Goal: Submit feedback/report problem

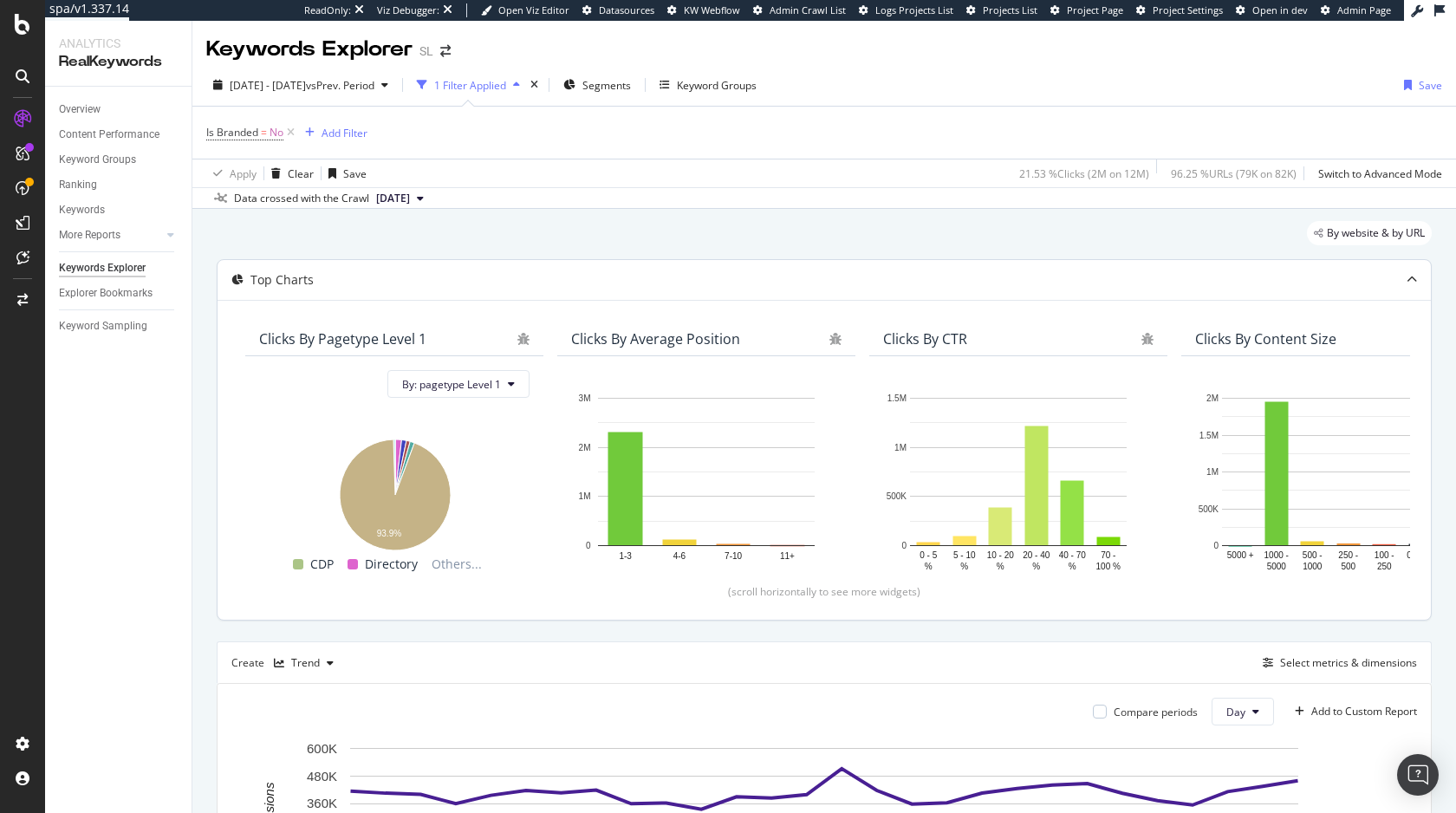
scroll to position [1, 0]
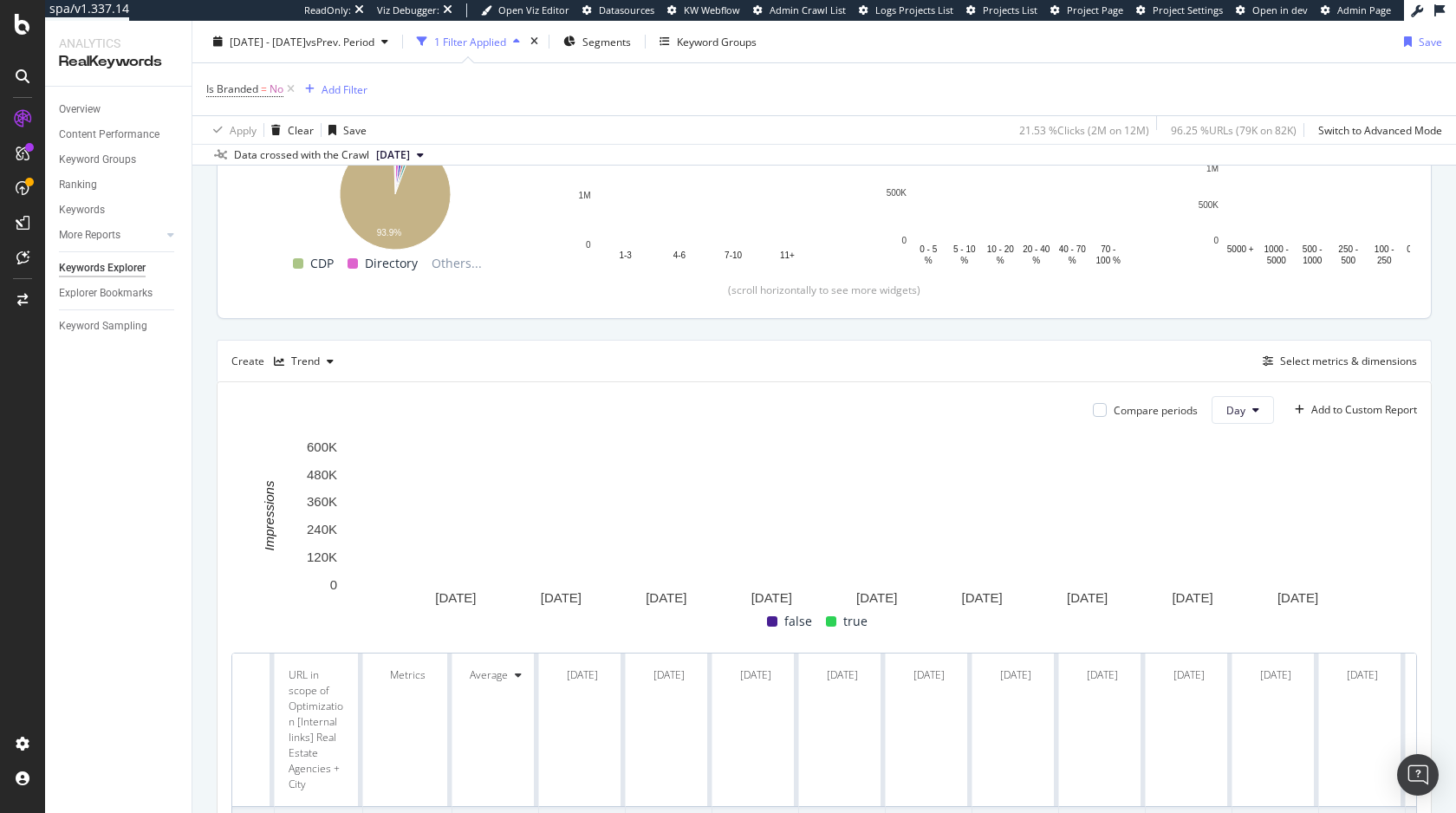
scroll to position [303, 0]
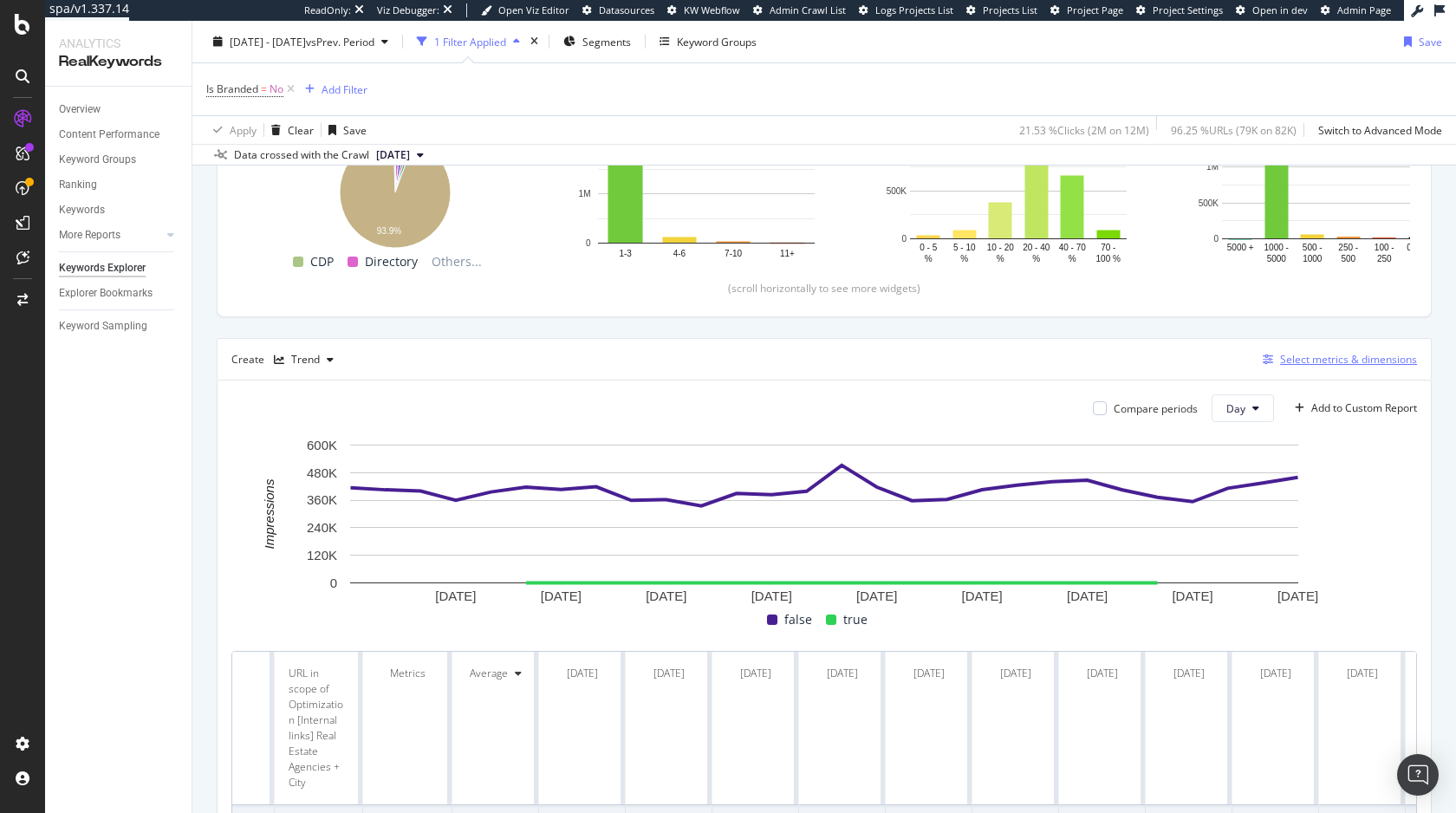
click at [1365, 358] on div "Select metrics & dimensions" at bounding box center [1349, 358] width 137 height 14
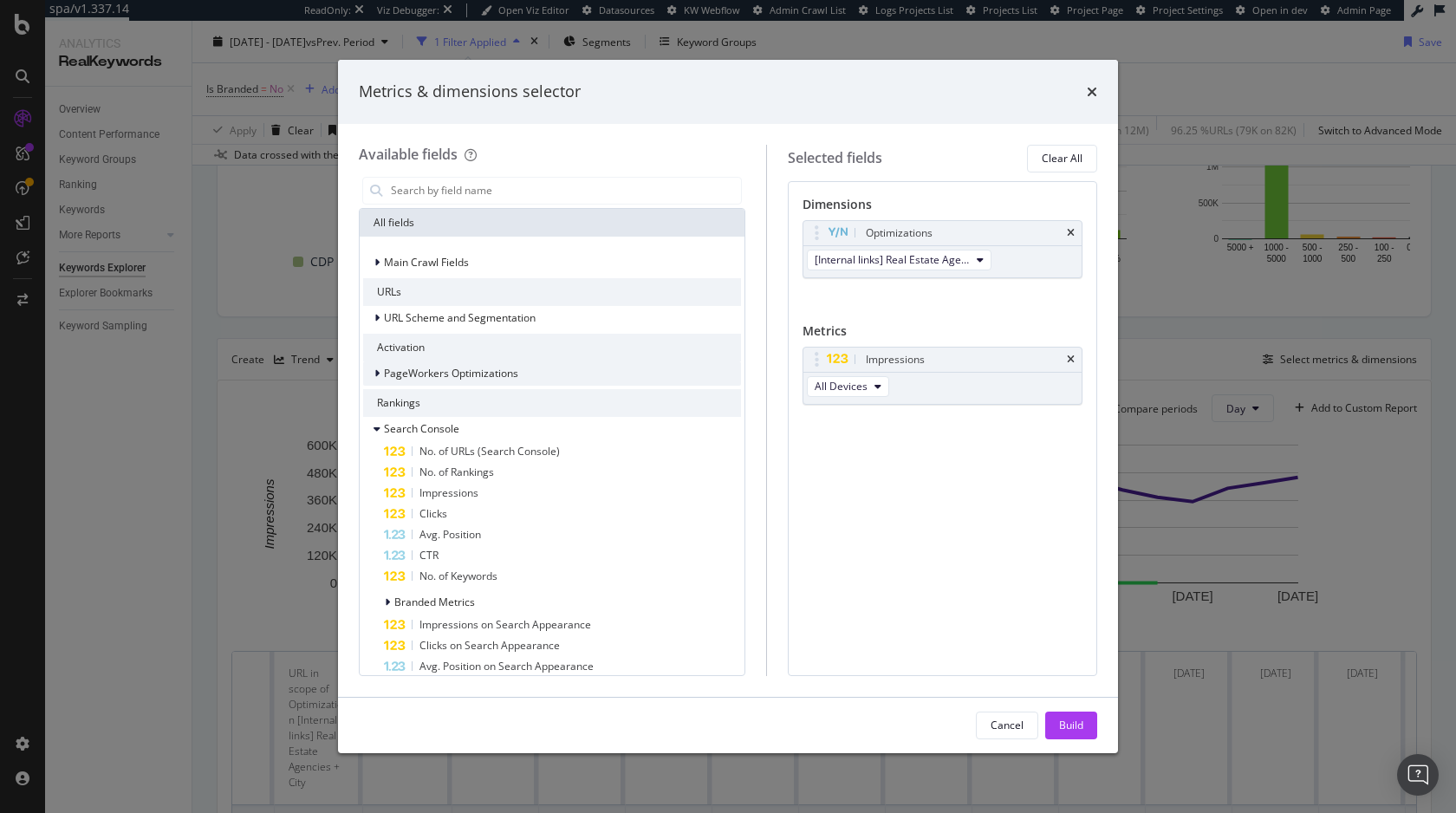
click at [464, 370] on span "PageWorkers Optimizations" at bounding box center [451, 373] width 134 height 14
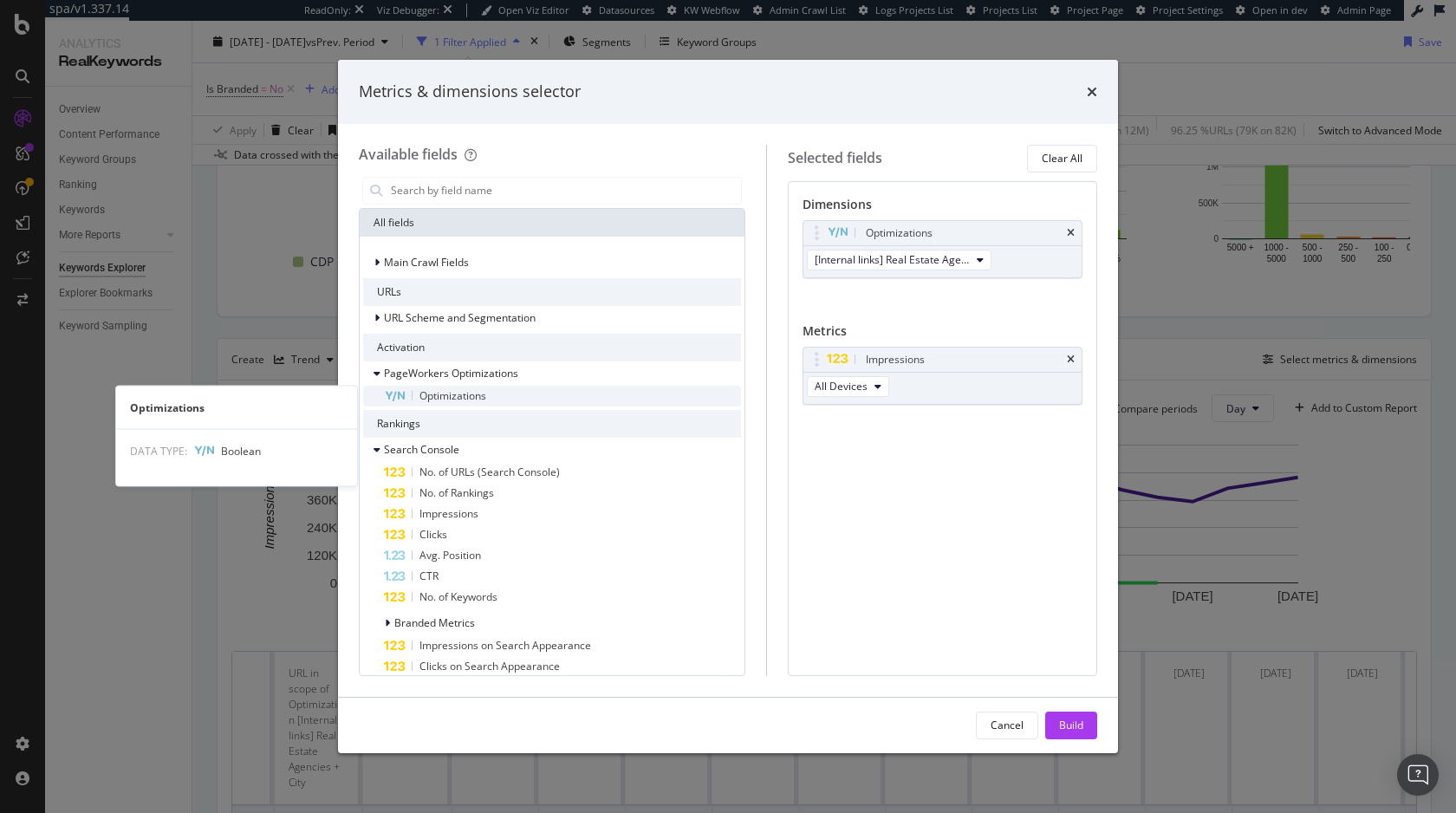
click at [457, 393] on span "Optimizations" at bounding box center [453, 395] width 67 height 14
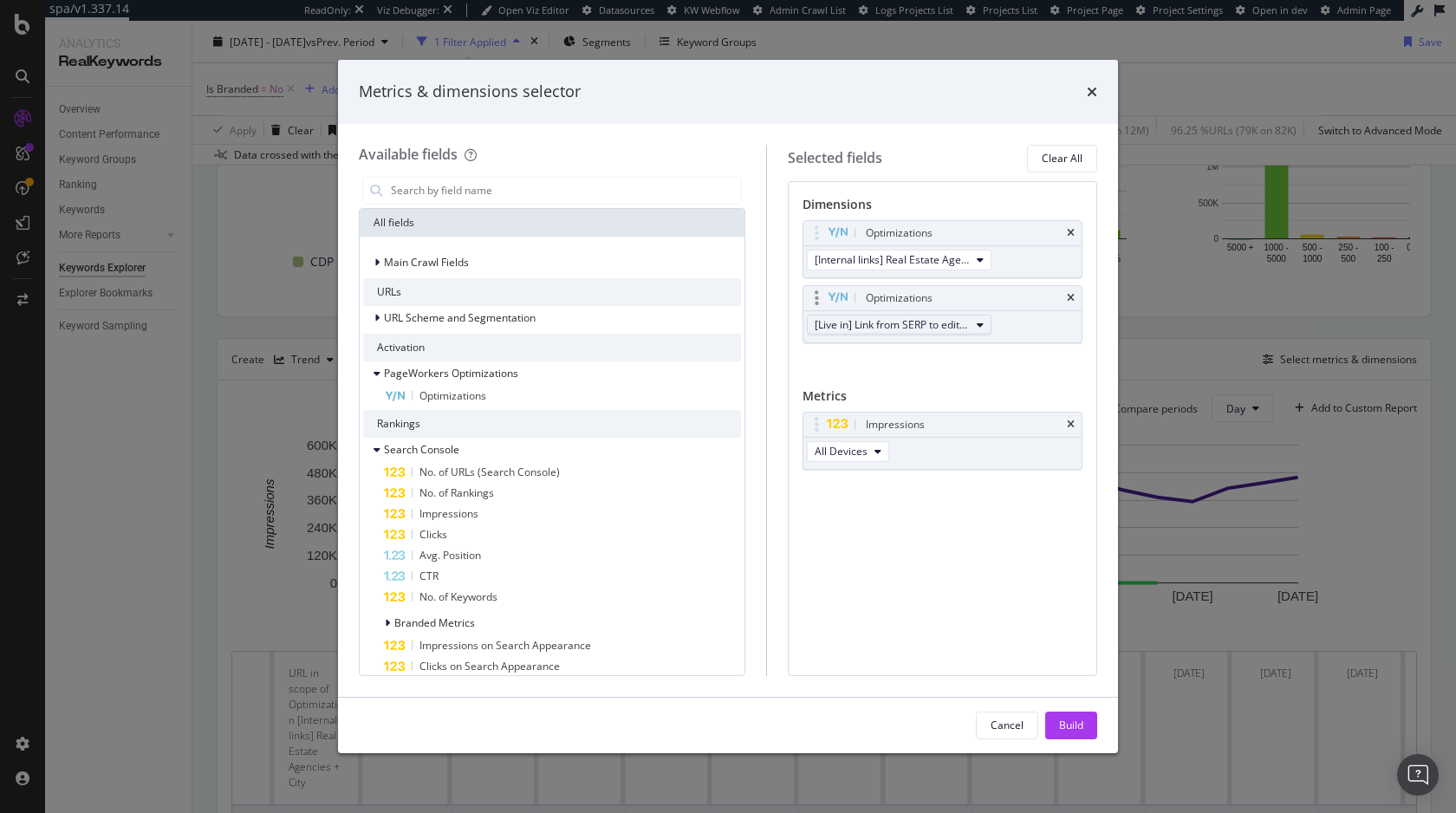
click at [947, 319] on span "[Live in] Link from SERP to edito articles" at bounding box center [892, 324] width 155 height 14
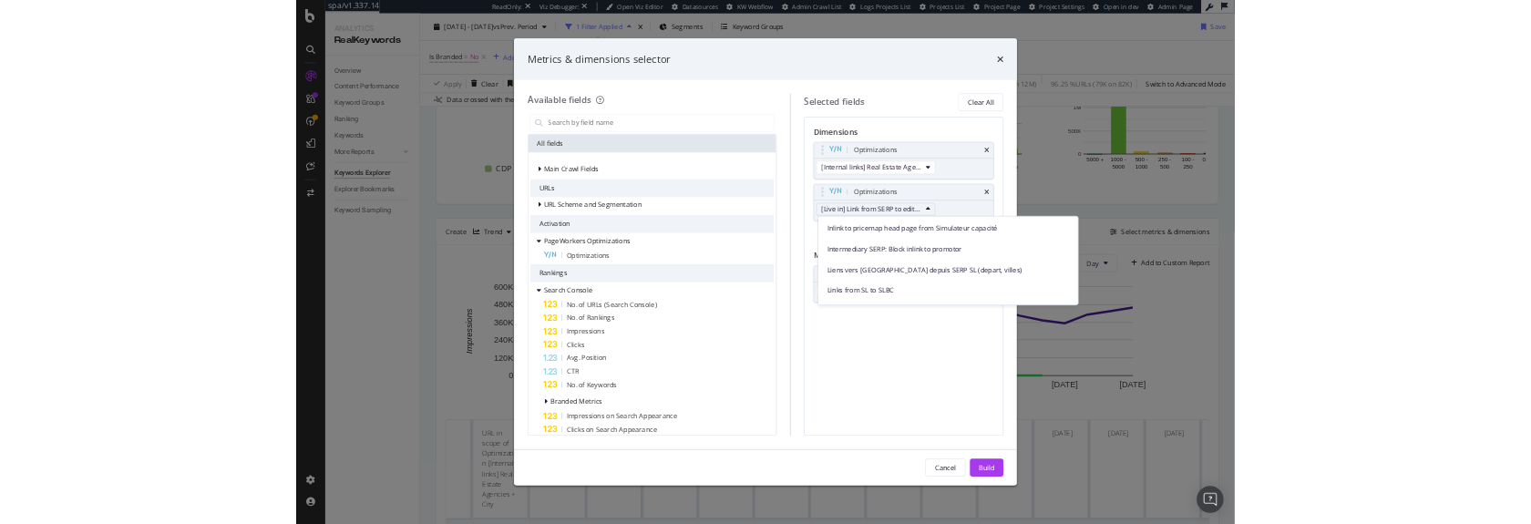
scroll to position [2164, 0]
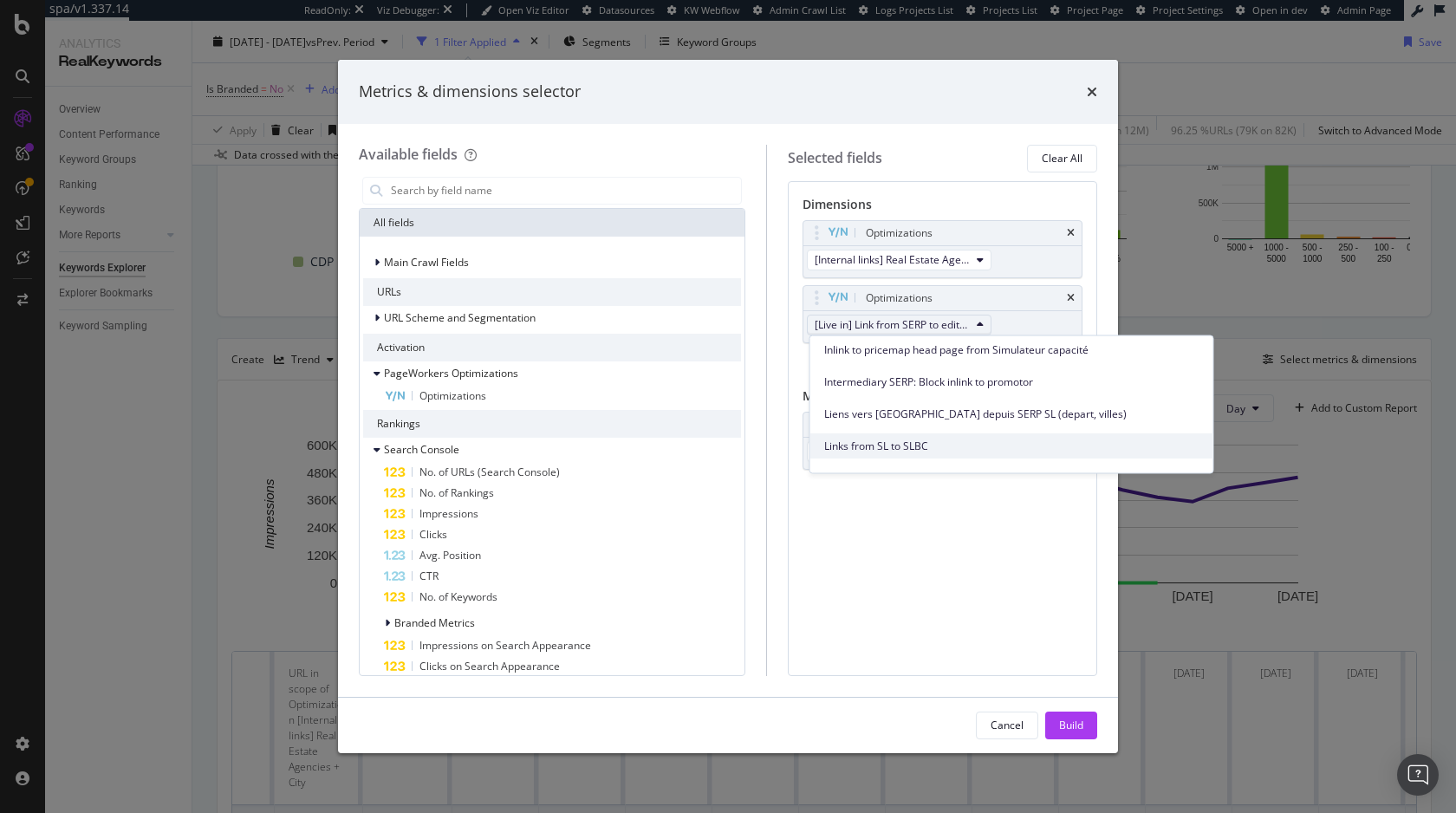
click at [946, 441] on span "Links from SL to SLBC" at bounding box center [1012, 446] width 376 height 15
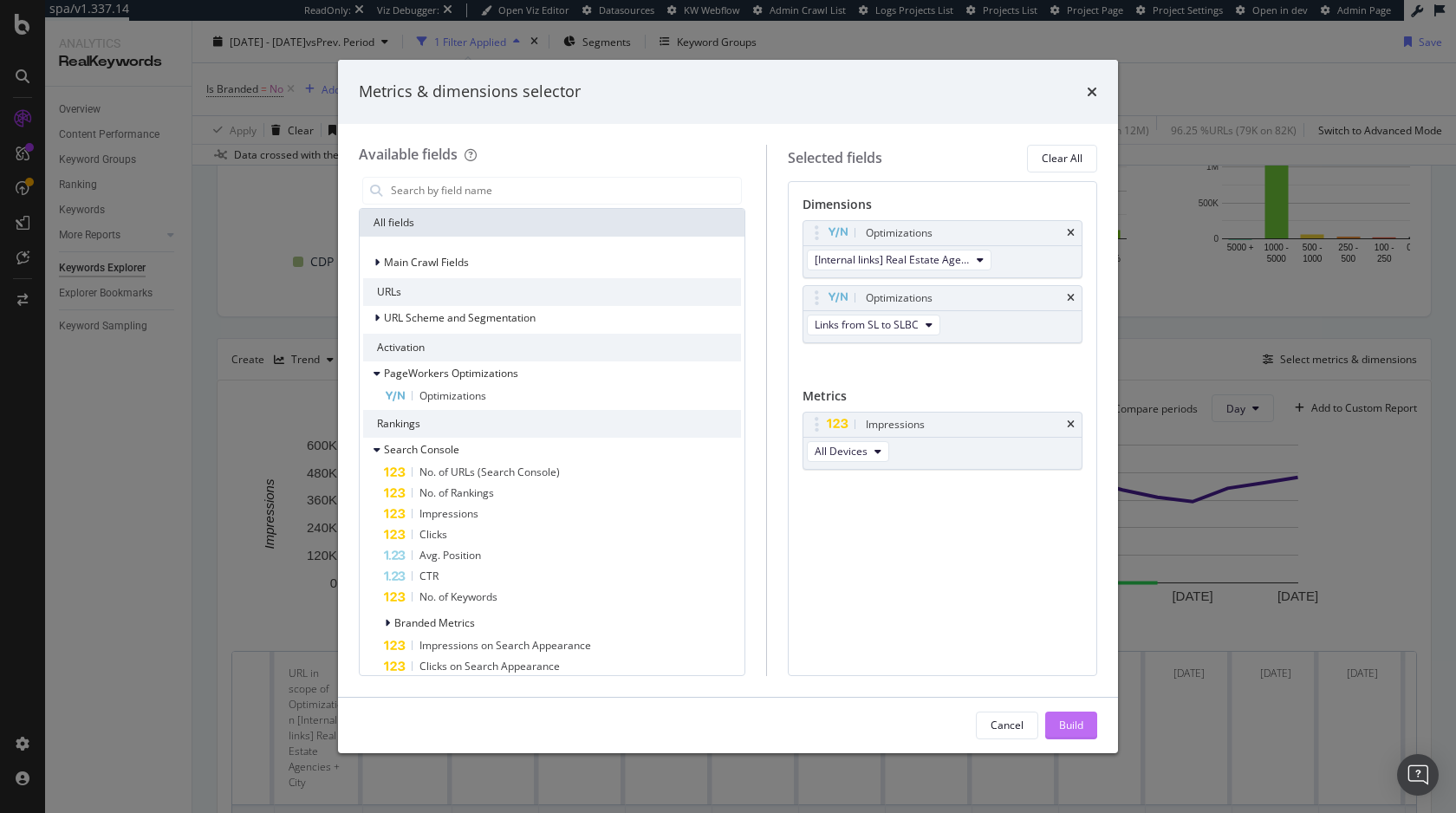
click at [1073, 725] on div "Build" at bounding box center [1072, 725] width 25 height 14
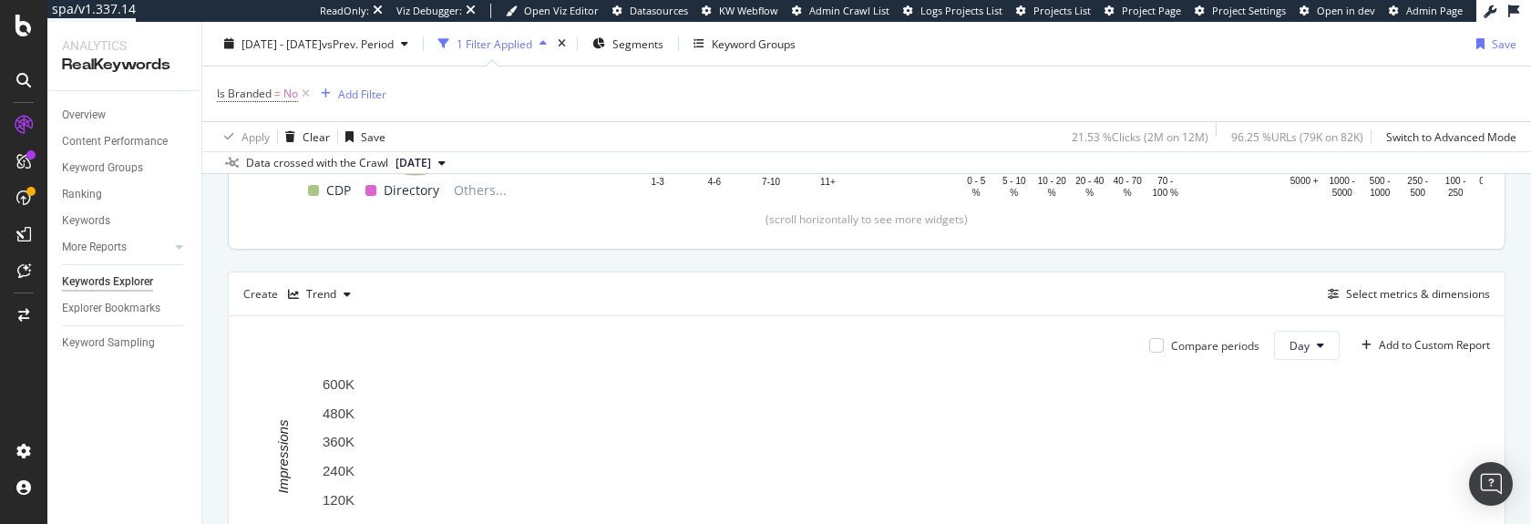
scroll to position [439, 0]
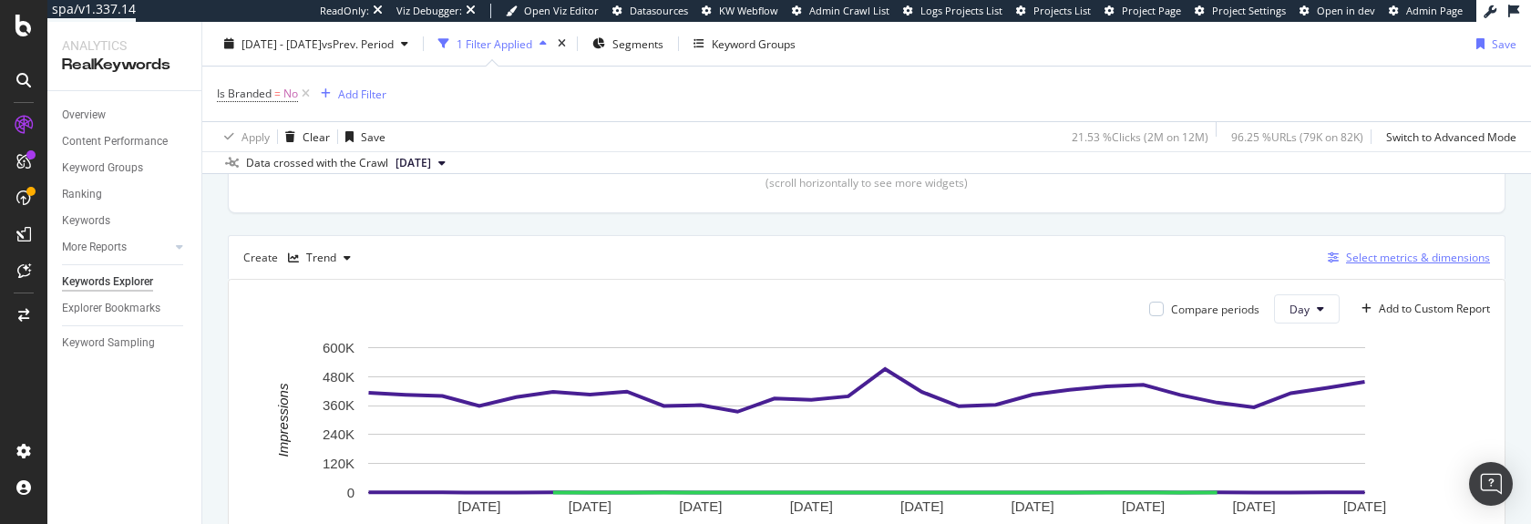
click at [1415, 264] on div "Select metrics & dimensions" at bounding box center [1418, 257] width 144 height 15
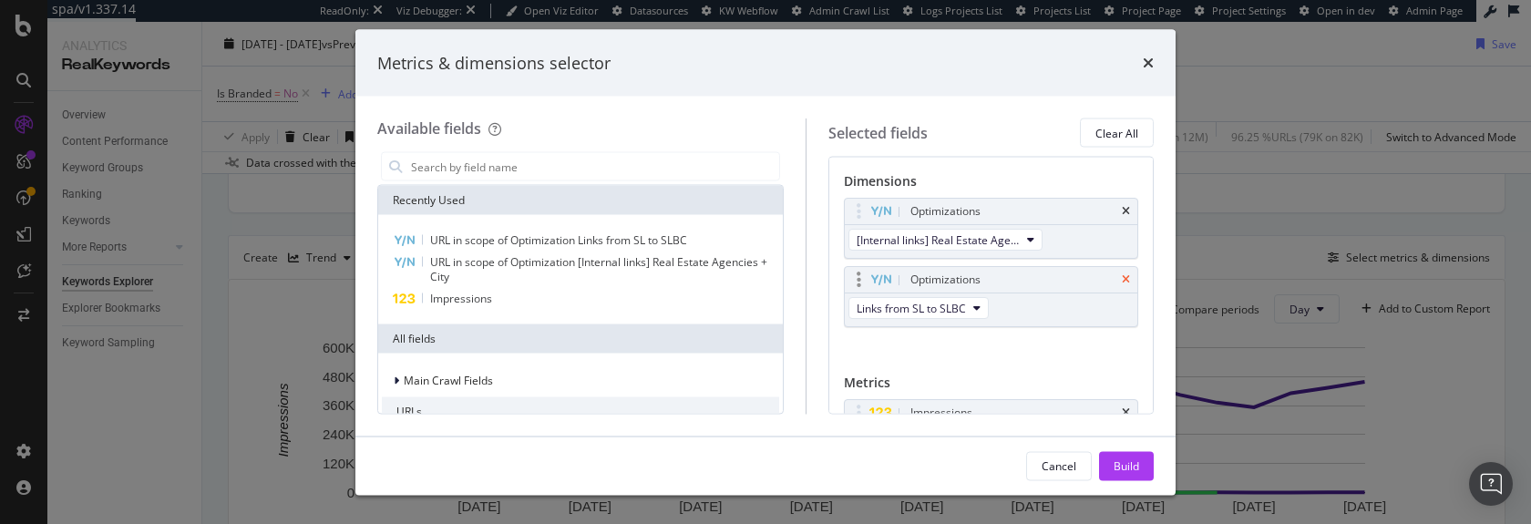
click at [1129, 278] on icon "times" at bounding box center [1126, 279] width 8 height 11
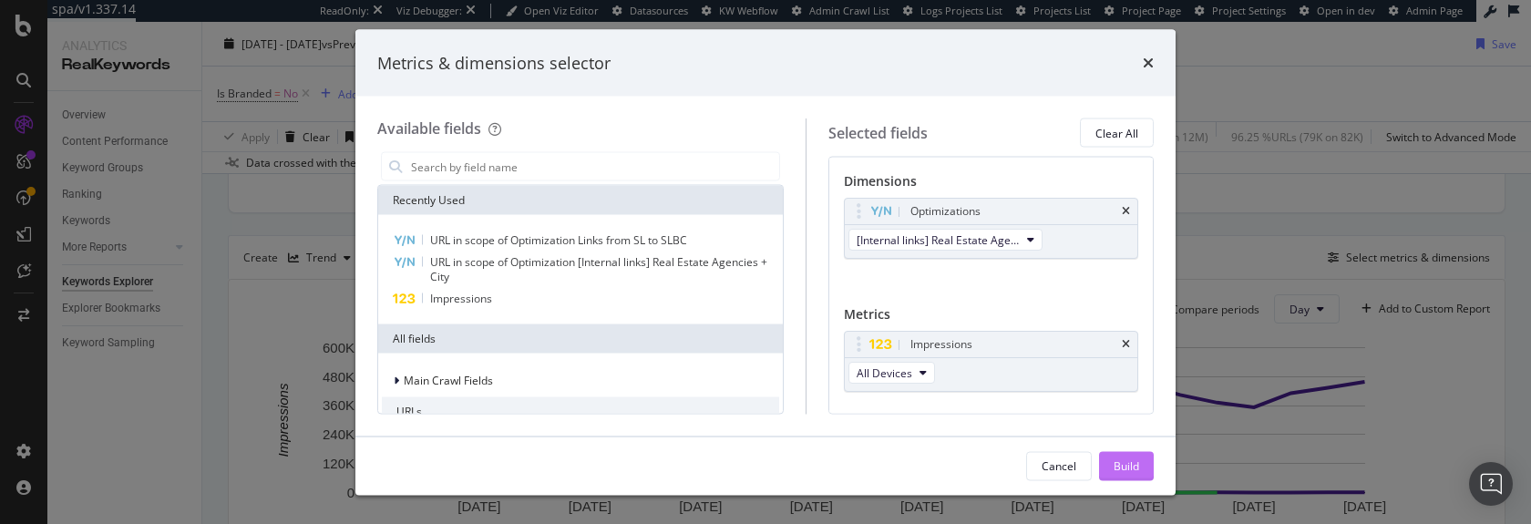
click at [1133, 463] on div "Build" at bounding box center [1127, 465] width 26 height 15
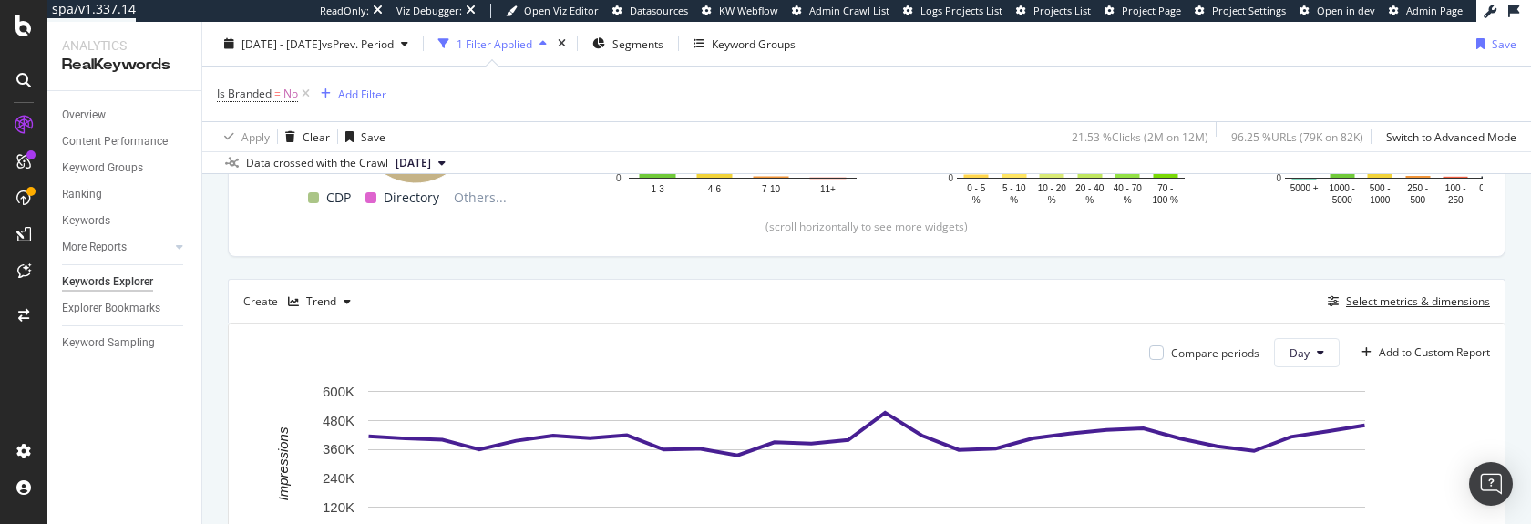
scroll to position [394, 0]
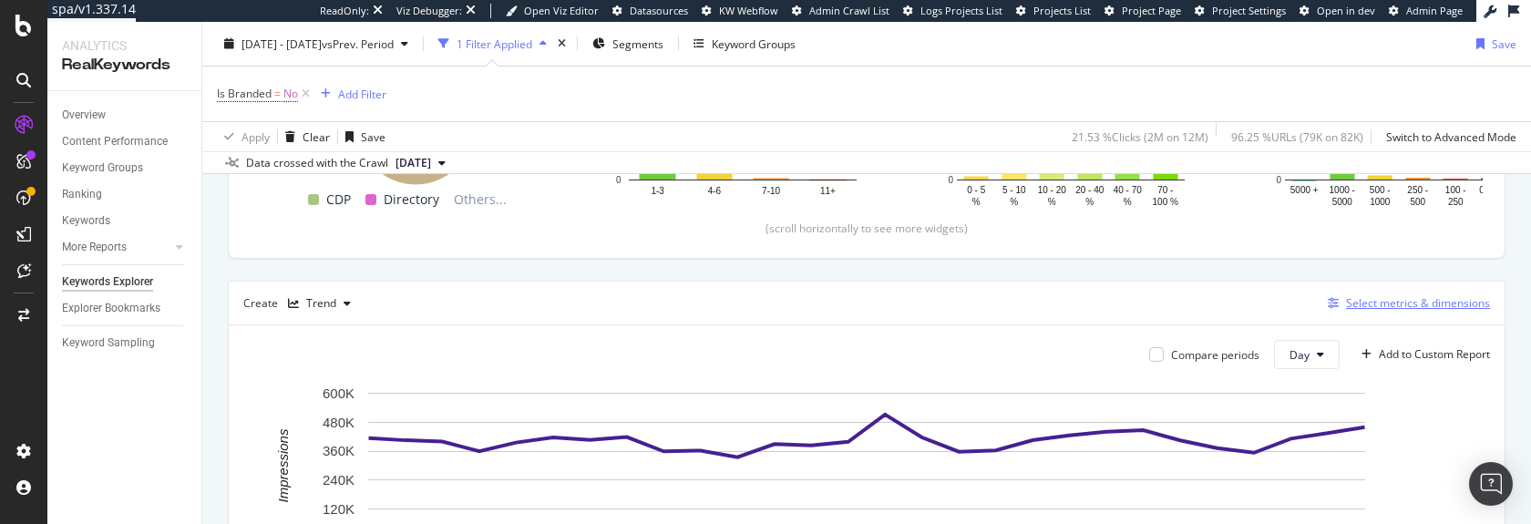
click at [1437, 307] on div "Select metrics & dimensions" at bounding box center [1418, 302] width 144 height 15
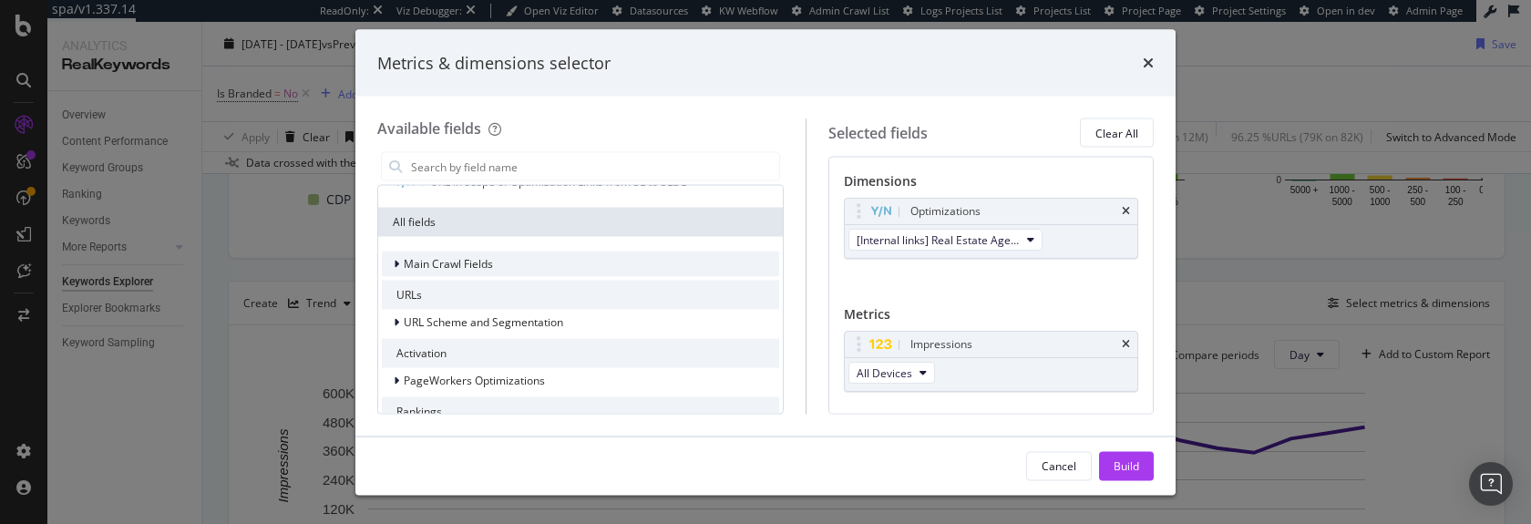
scroll to position [125, 0]
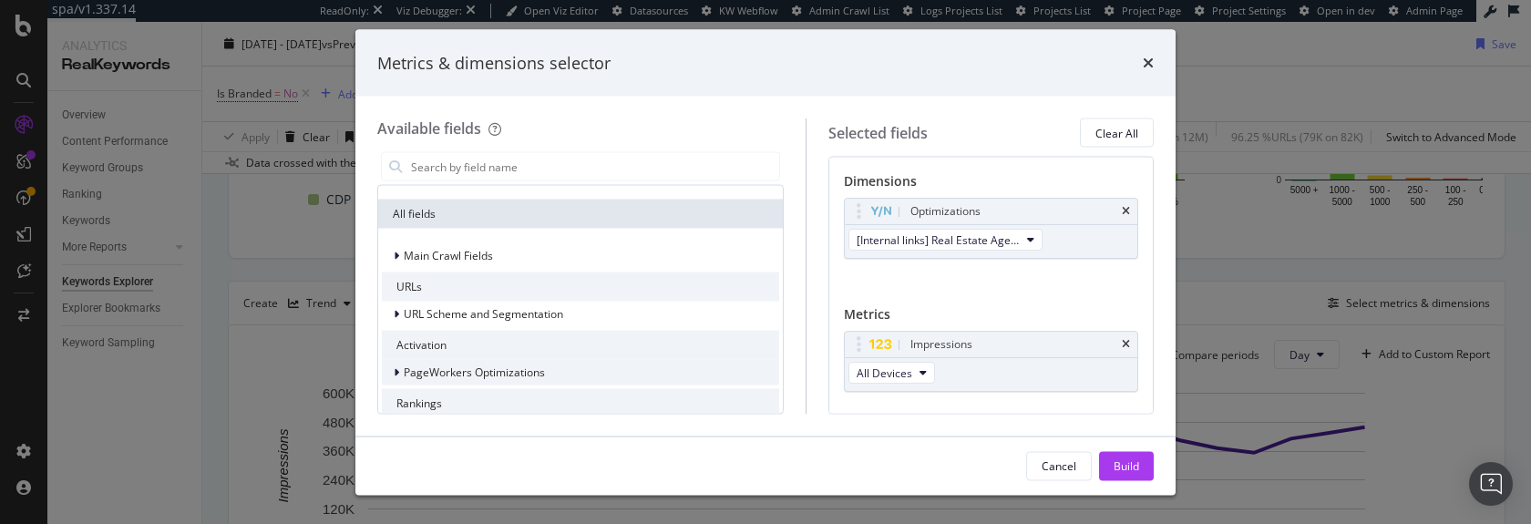
click at [398, 368] on icon "modal" at bounding box center [396, 372] width 5 height 11
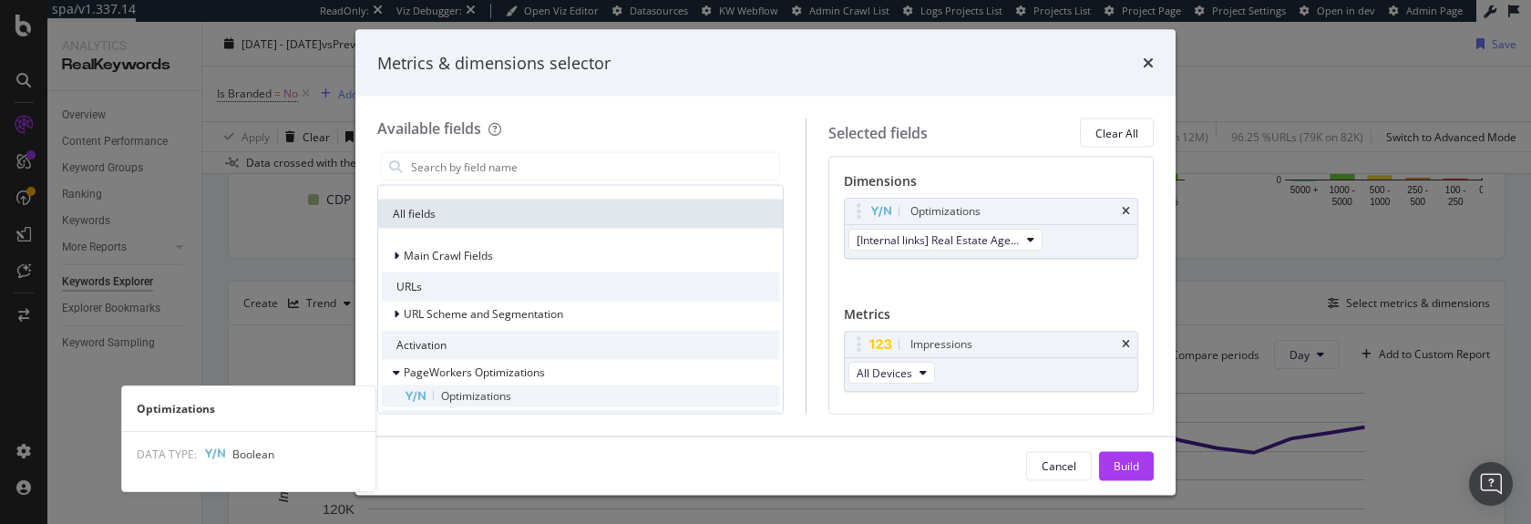
click at [466, 395] on span "Optimizations" at bounding box center [476, 395] width 70 height 15
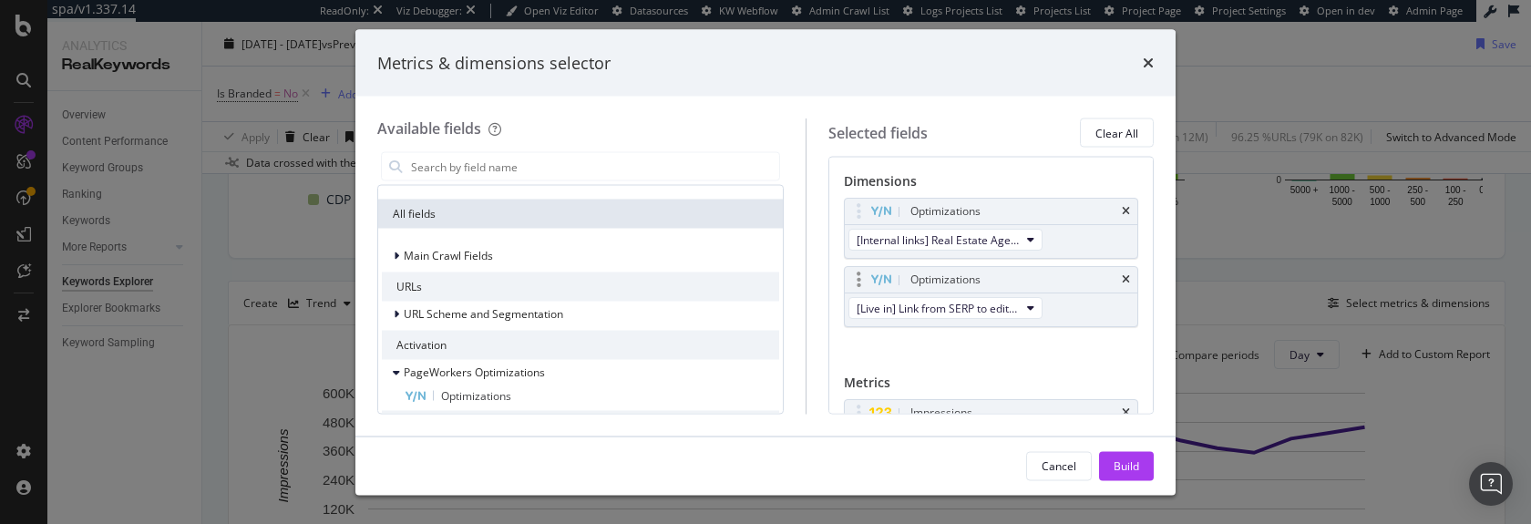
click at [919, 295] on div "[Live in] Link from SERP to edito articles" at bounding box center [947, 309] width 205 height 33
click at [920, 304] on span "[Live in] Link from SERP to edito articles" at bounding box center [938, 307] width 163 height 15
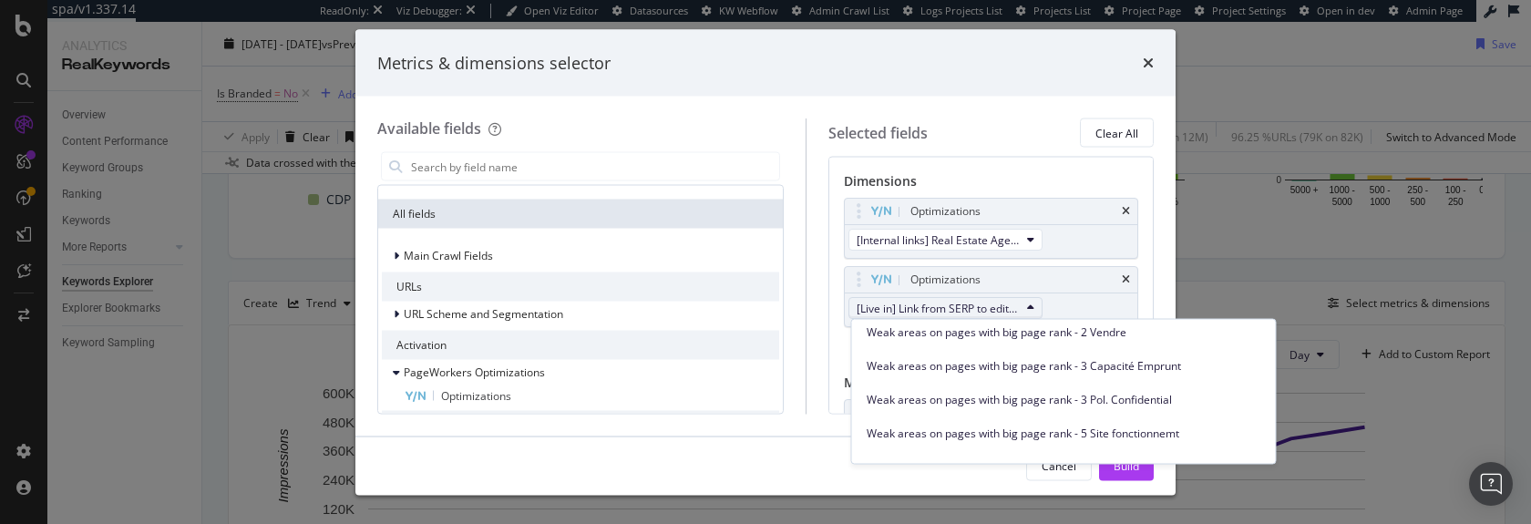
scroll to position [5394, 0]
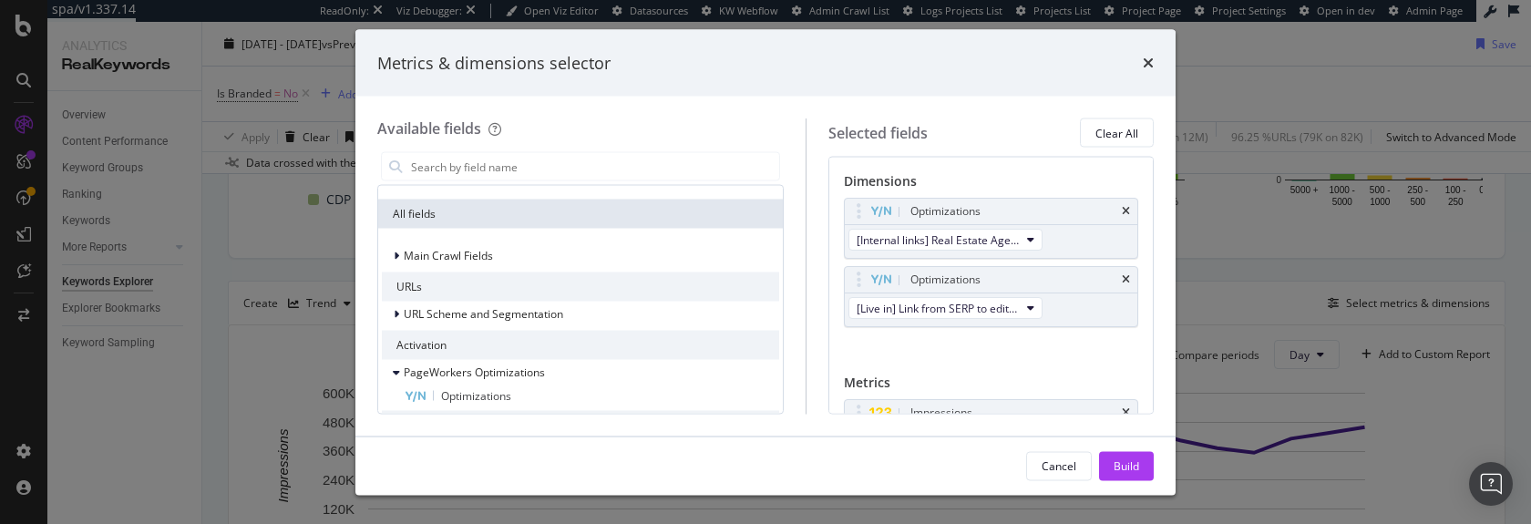
click at [948, 504] on div "Metrics & dimensions selector Available fields Recently Used URL in scope of Op…" at bounding box center [765, 262] width 1531 height 524
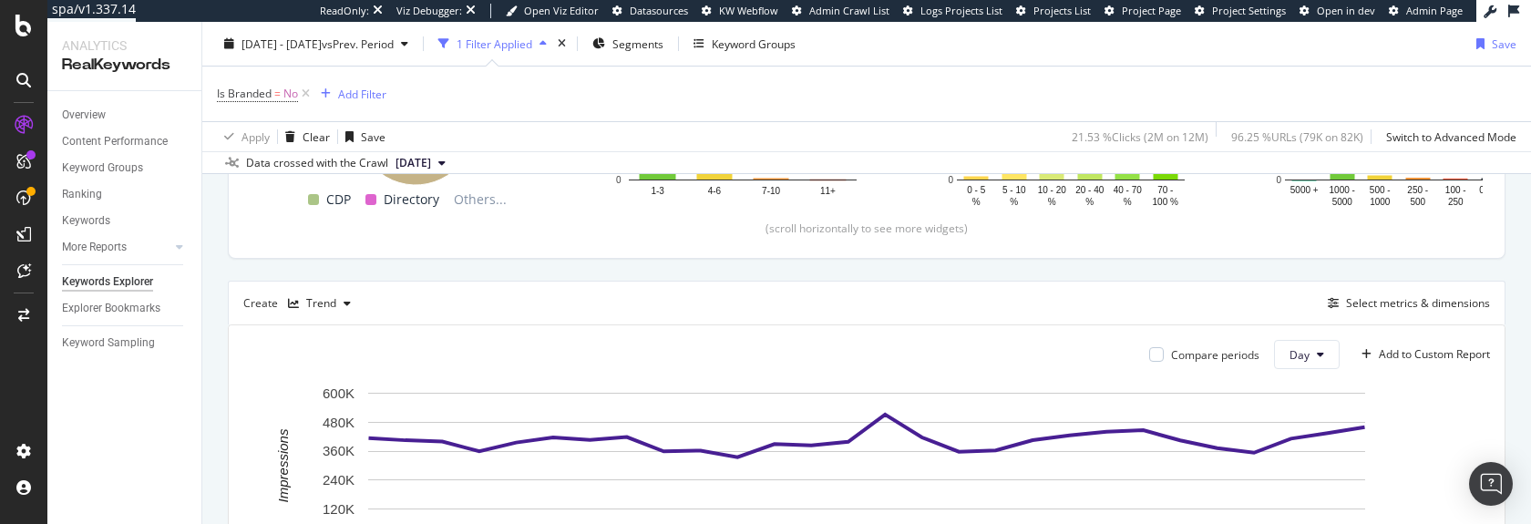
click at [28, 78] on icon at bounding box center [23, 80] width 15 height 15
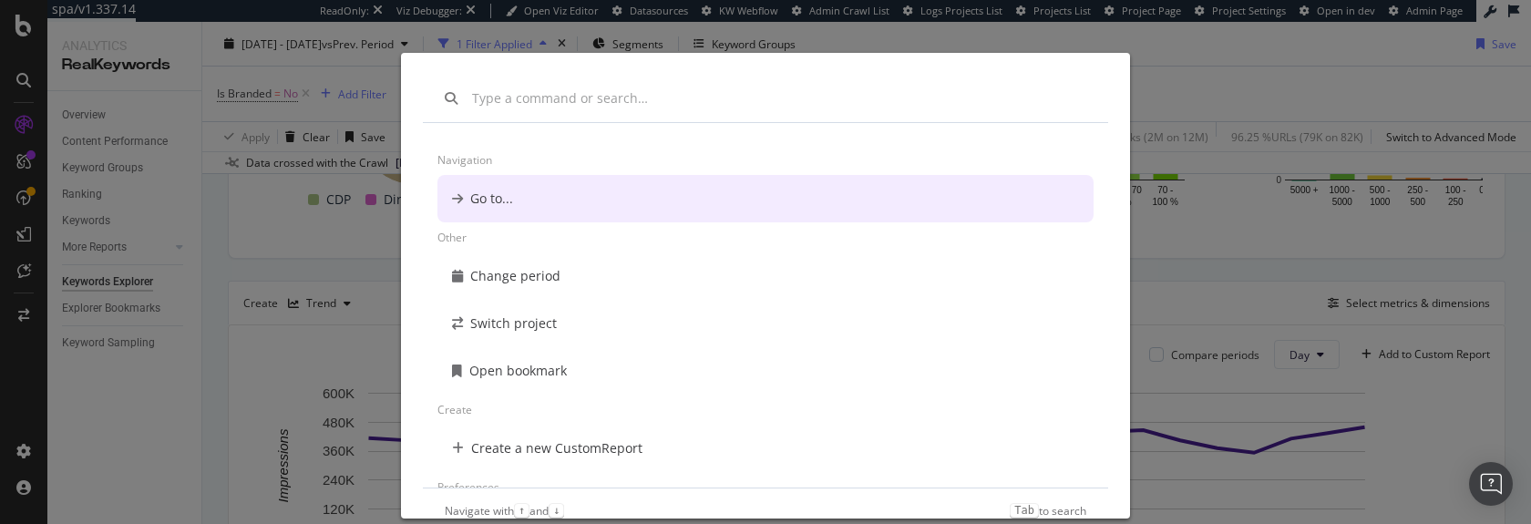
scroll to position [0, 0]
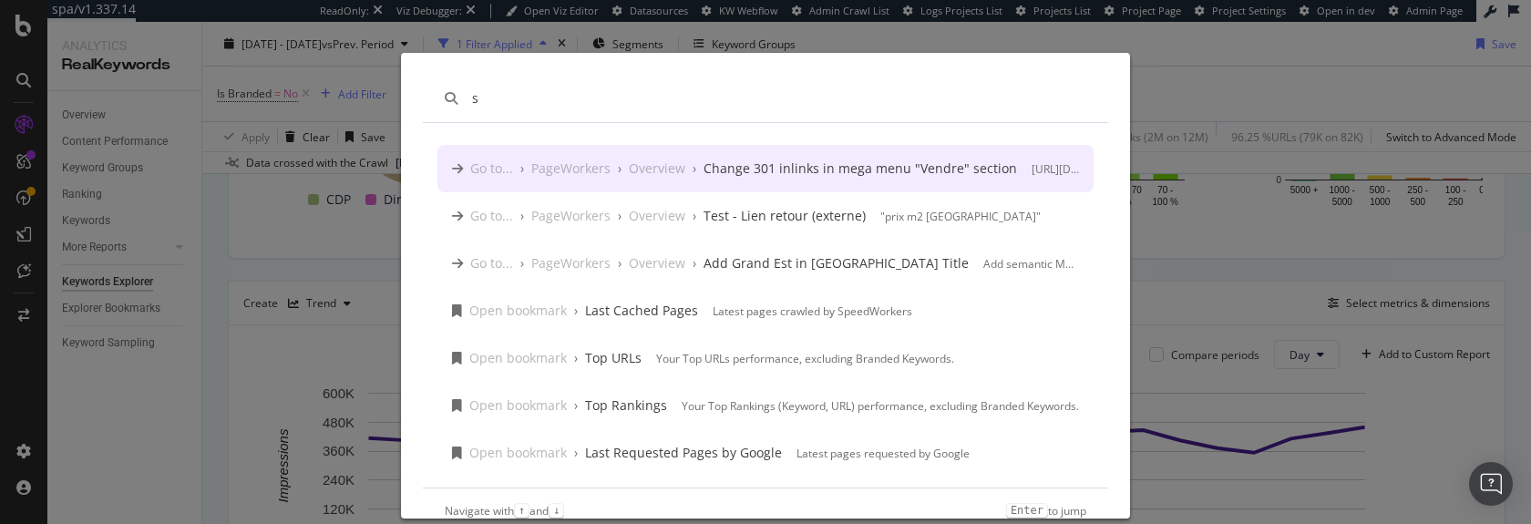
type input "s"
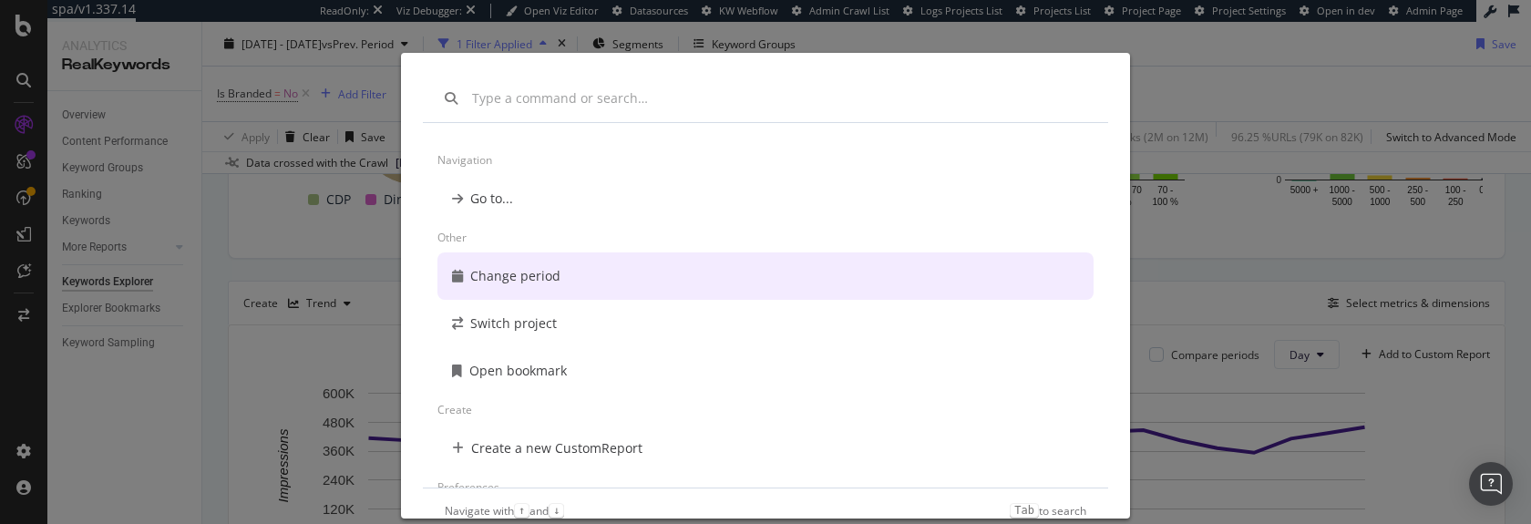
click at [25, 335] on div "Navigation Go to... Other Change period Switch project Open bookmark Create Cre…" at bounding box center [765, 262] width 1531 height 524
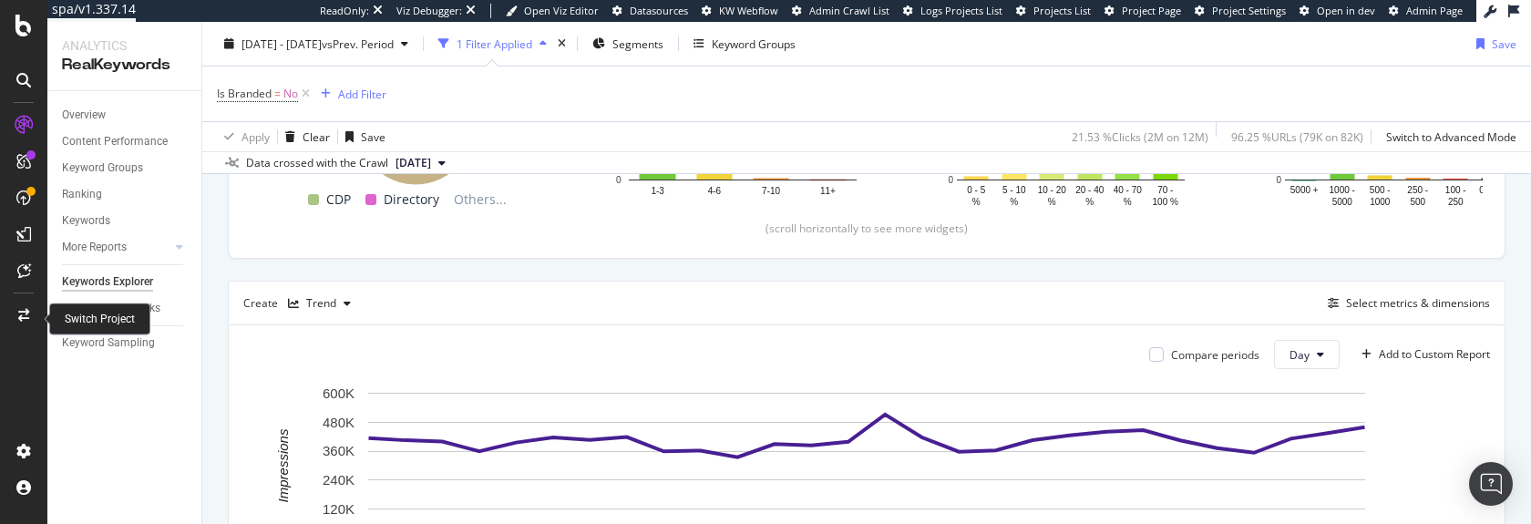
click at [25, 305] on div at bounding box center [24, 315] width 44 height 29
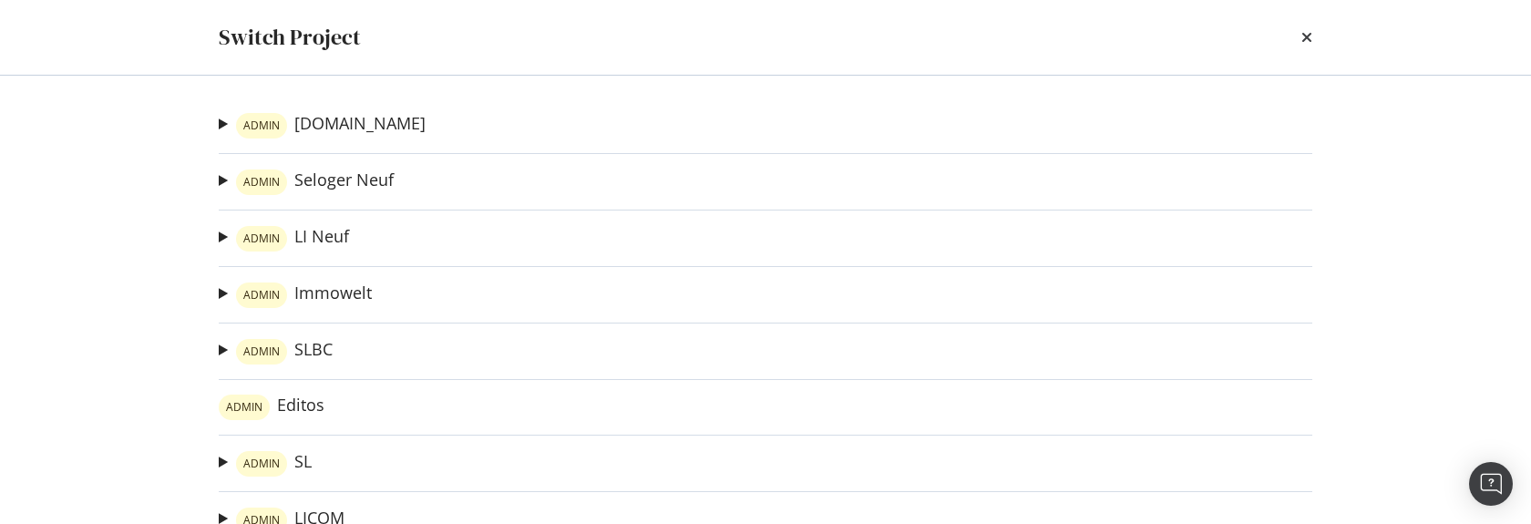
click at [1301, 36] on div "Switch Project" at bounding box center [766, 37] width 1094 height 31
click at [1314, 34] on div "Switch Project" at bounding box center [765, 37] width 1167 height 75
click at [1305, 36] on icon "times" at bounding box center [1307, 37] width 11 height 15
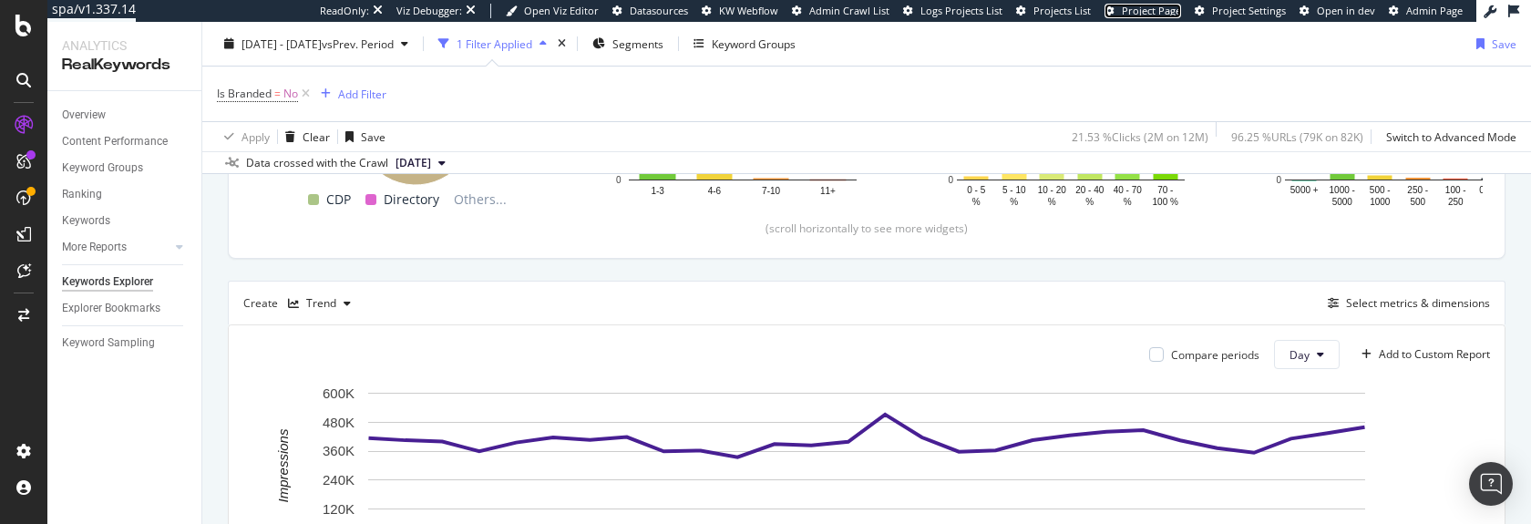
click at [1150, 10] on span "Project Page" at bounding box center [1151, 11] width 59 height 14
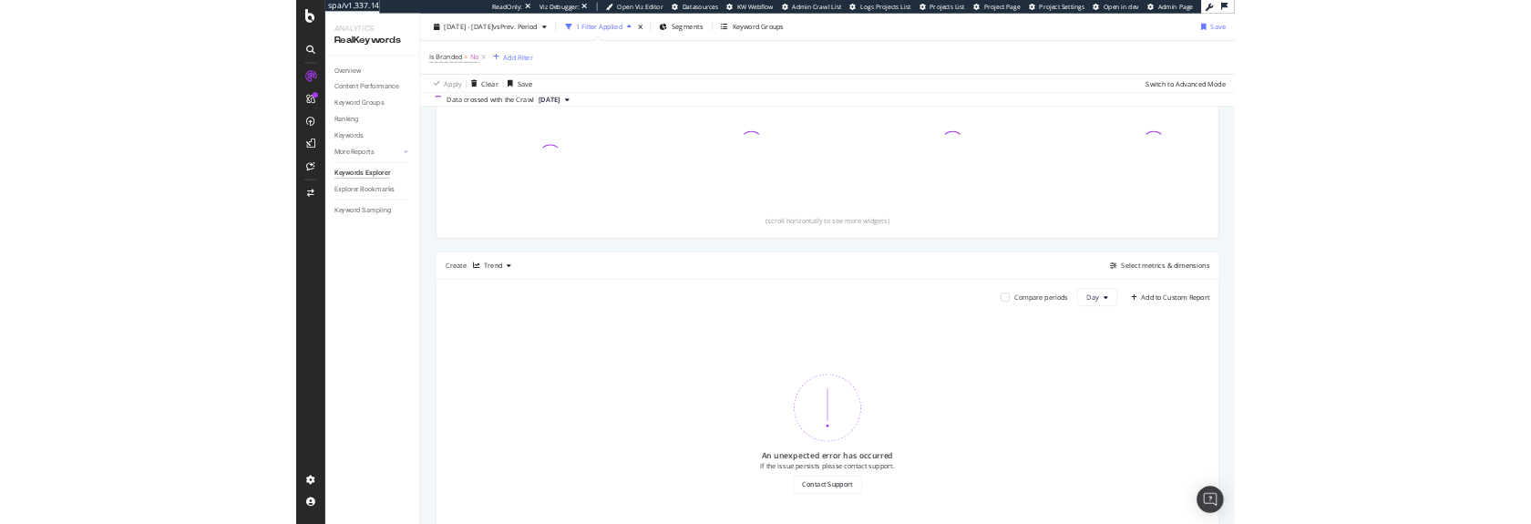
scroll to position [278, 0]
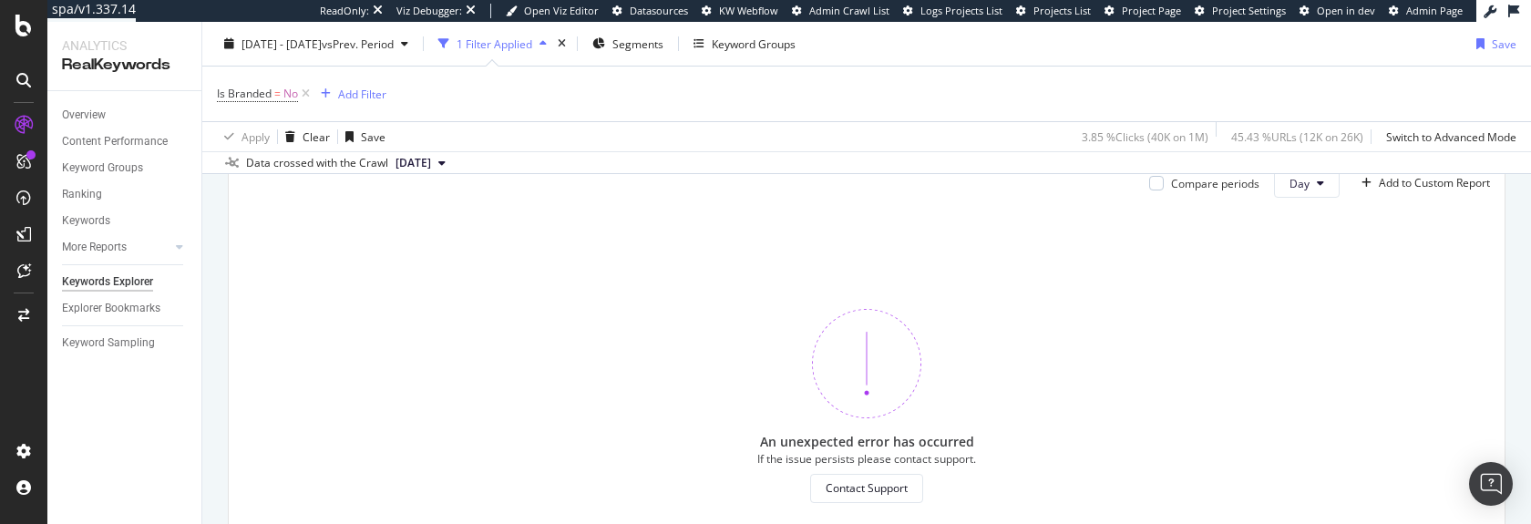
scroll to position [486, 0]
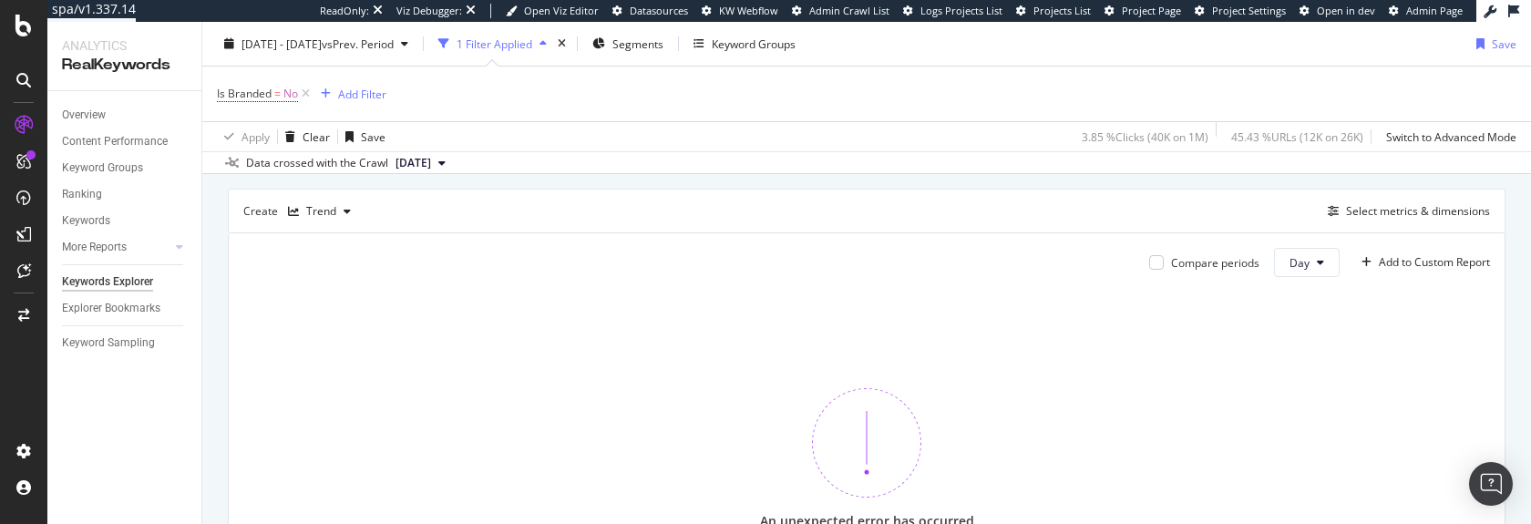
click at [462, 13] on div "Viz Debugger:" at bounding box center [429, 11] width 66 height 15
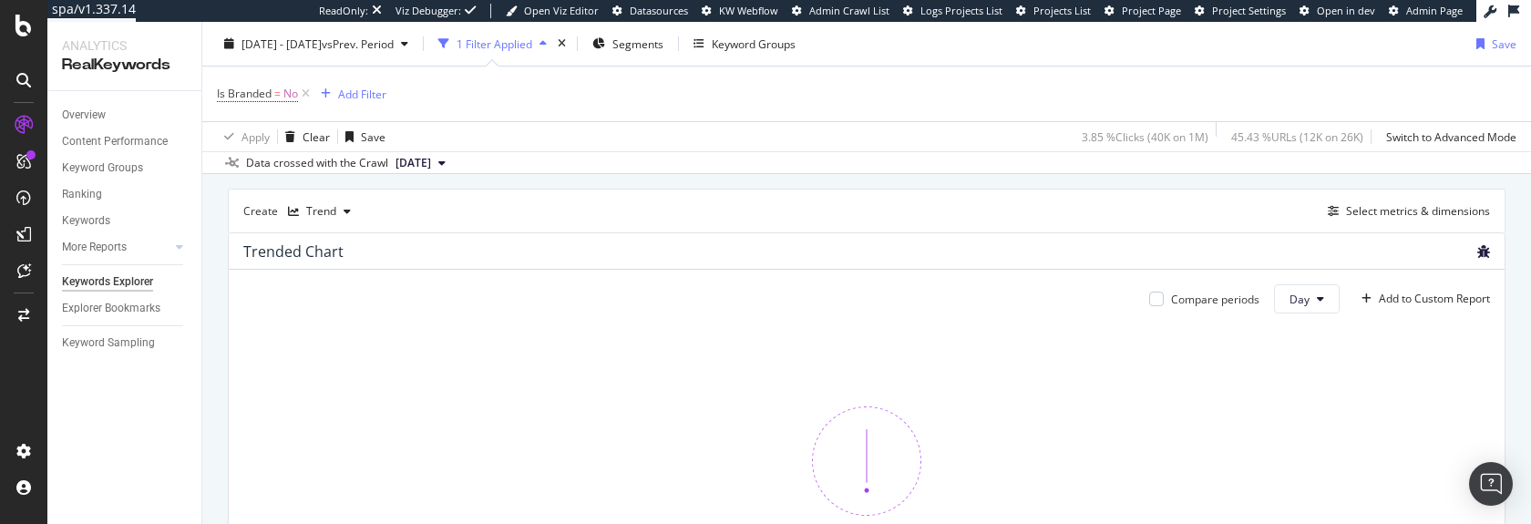
click at [1488, 249] on icon "bug" at bounding box center [1484, 251] width 13 height 13
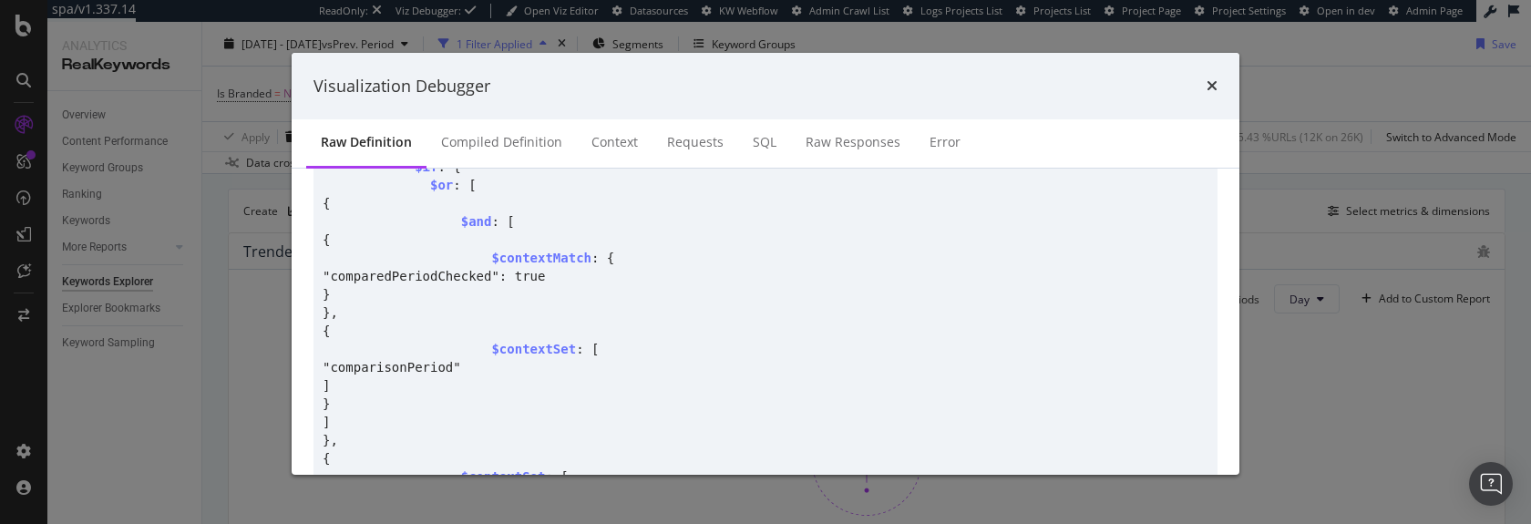
scroll to position [1633, 0]
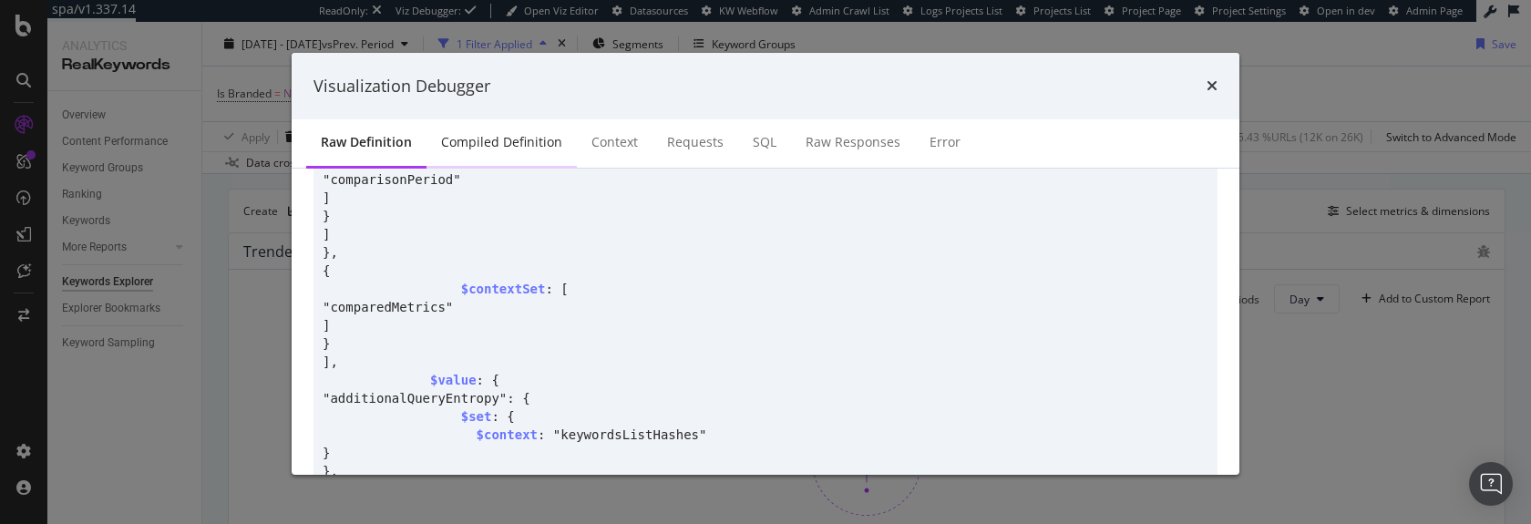
click at [499, 136] on div "Compiled Definition" at bounding box center [501, 142] width 121 height 18
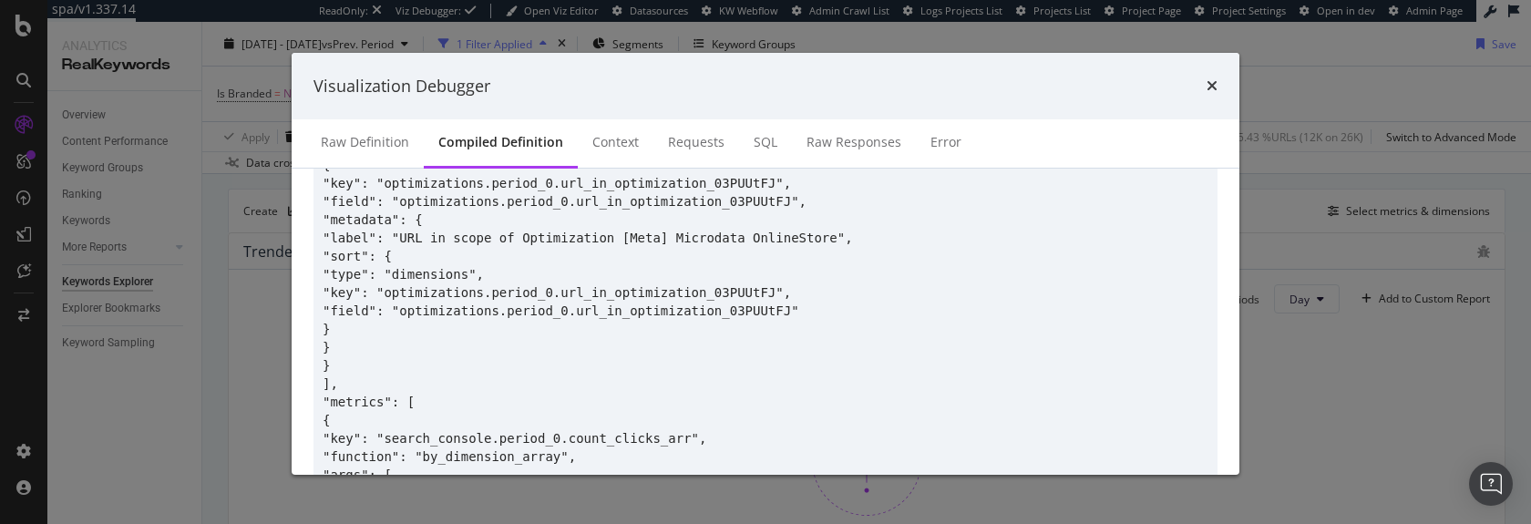
scroll to position [553, 0]
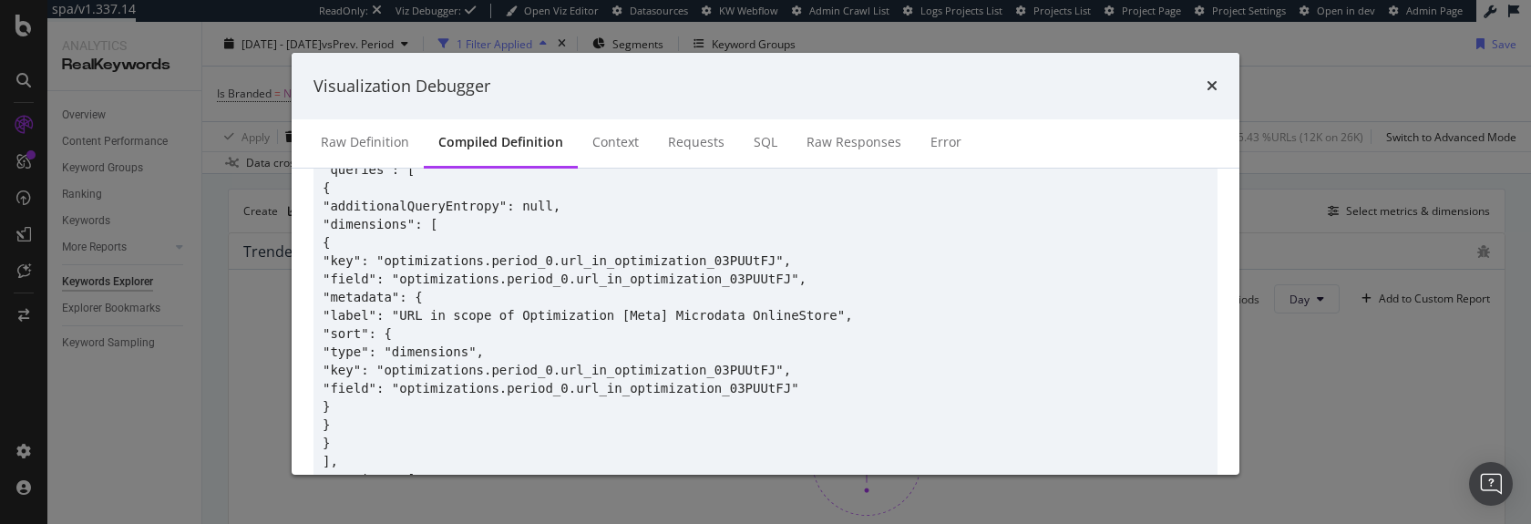
scroll to position [478, 0]
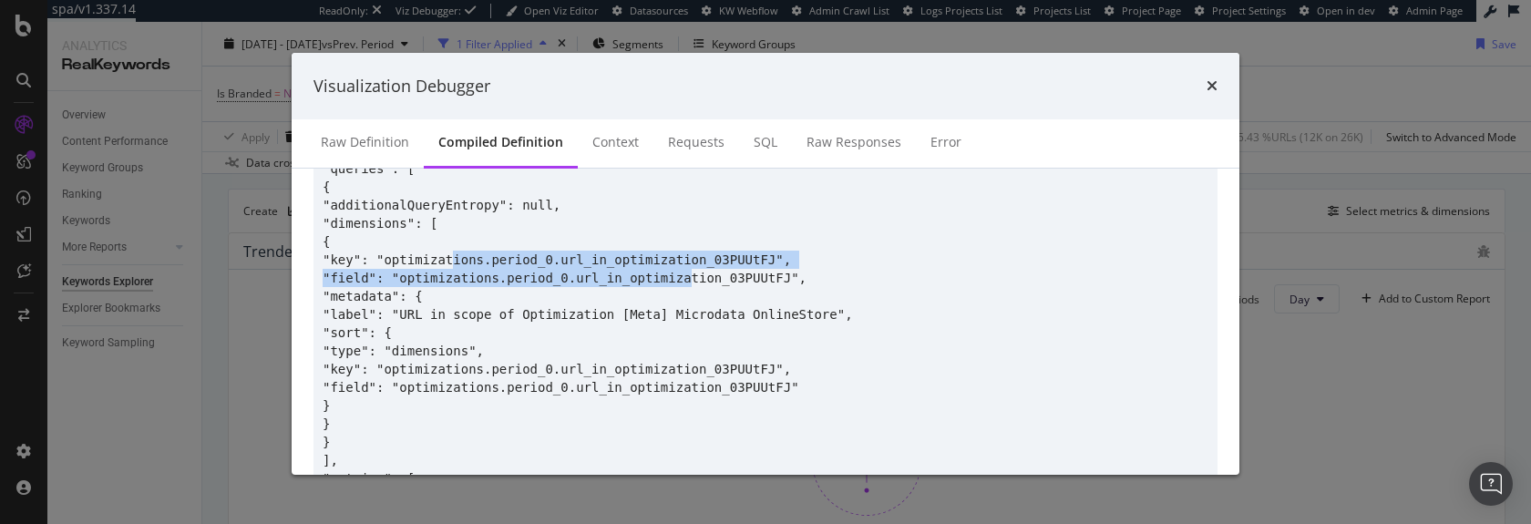
drag, startPoint x: 452, startPoint y: 257, endPoint x: 692, endPoint y: 279, distance: 240.7
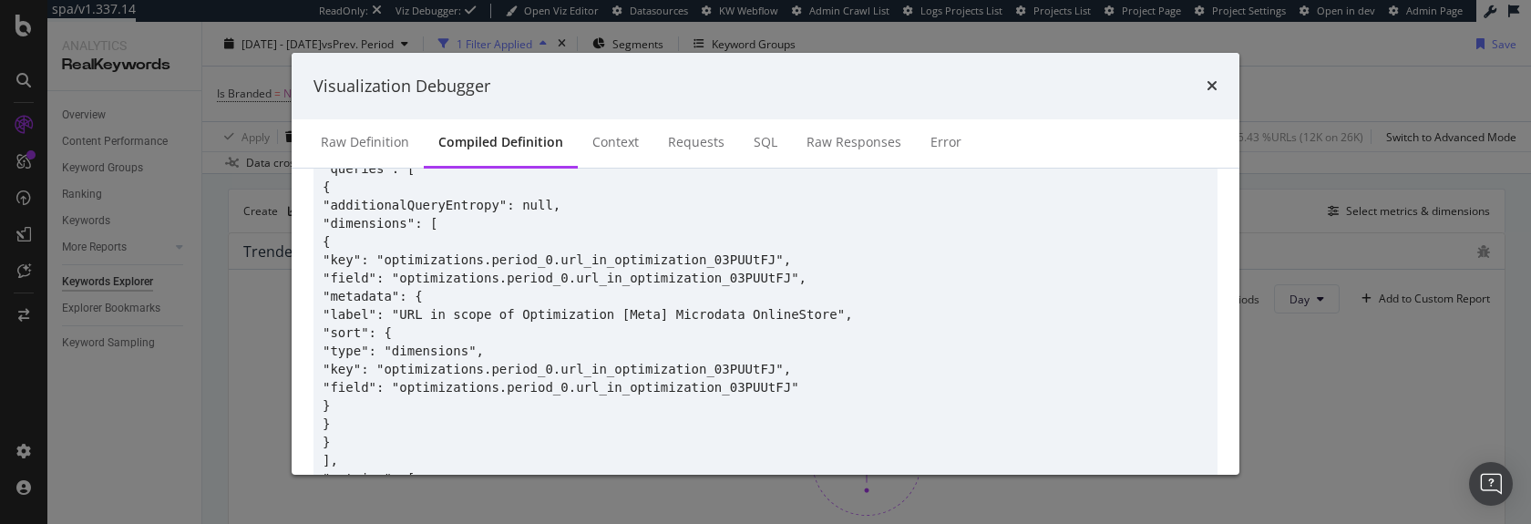
drag, startPoint x: 943, startPoint y: 277, endPoint x: 430, endPoint y: 244, distance: 514.2
drag, startPoint x: 438, startPoint y: 436, endPoint x: 434, endPoint y: 241, distance: 195.1
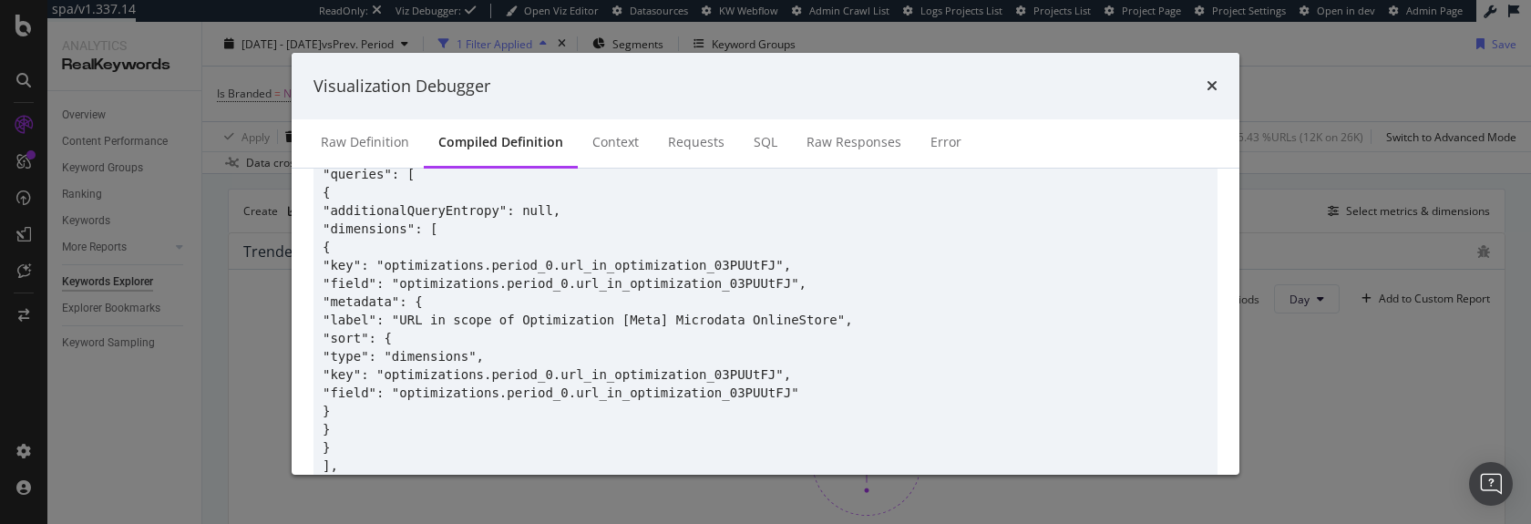
copy div "{ "key": "optimizations.period_0.url_in_optimization_03PUUtFJ", "field": "optim…"
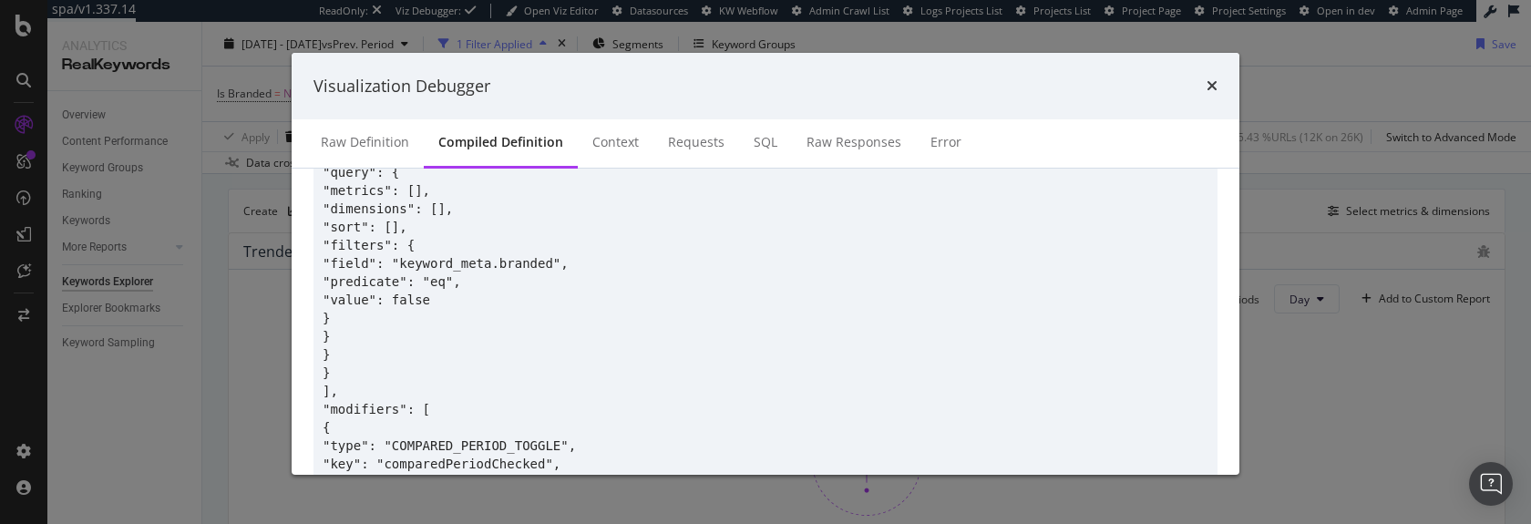
scroll to position [2312, 0]
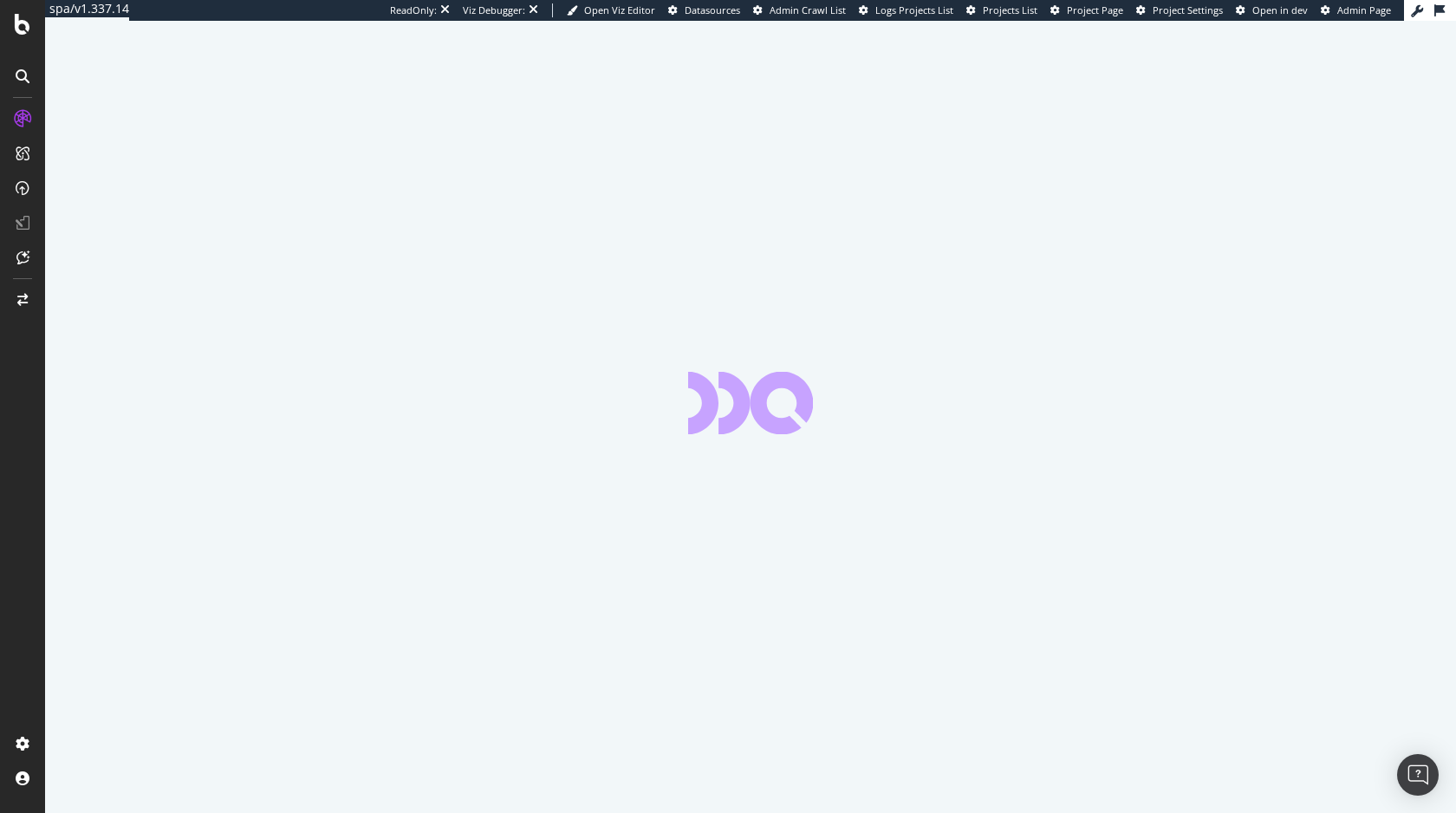
click at [534, 7] on div "ReadOnly: Viz Debugger: Open Viz Editor Datasources Admin Crawl List Logs Proje…" at bounding box center [897, 10] width 1014 height 21
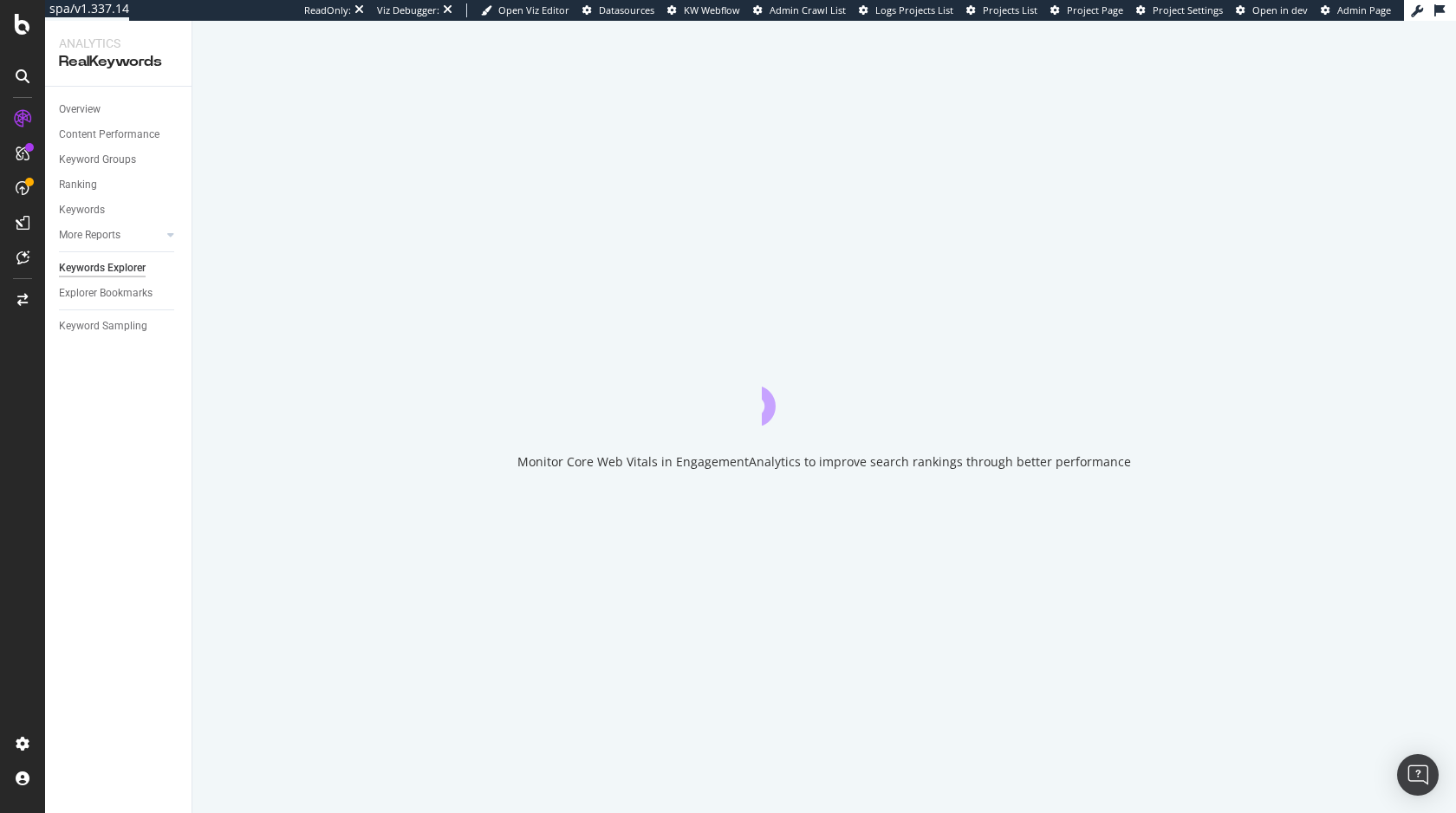
click at [439, 14] on div "Viz Debugger:" at bounding box center [408, 10] width 63 height 14
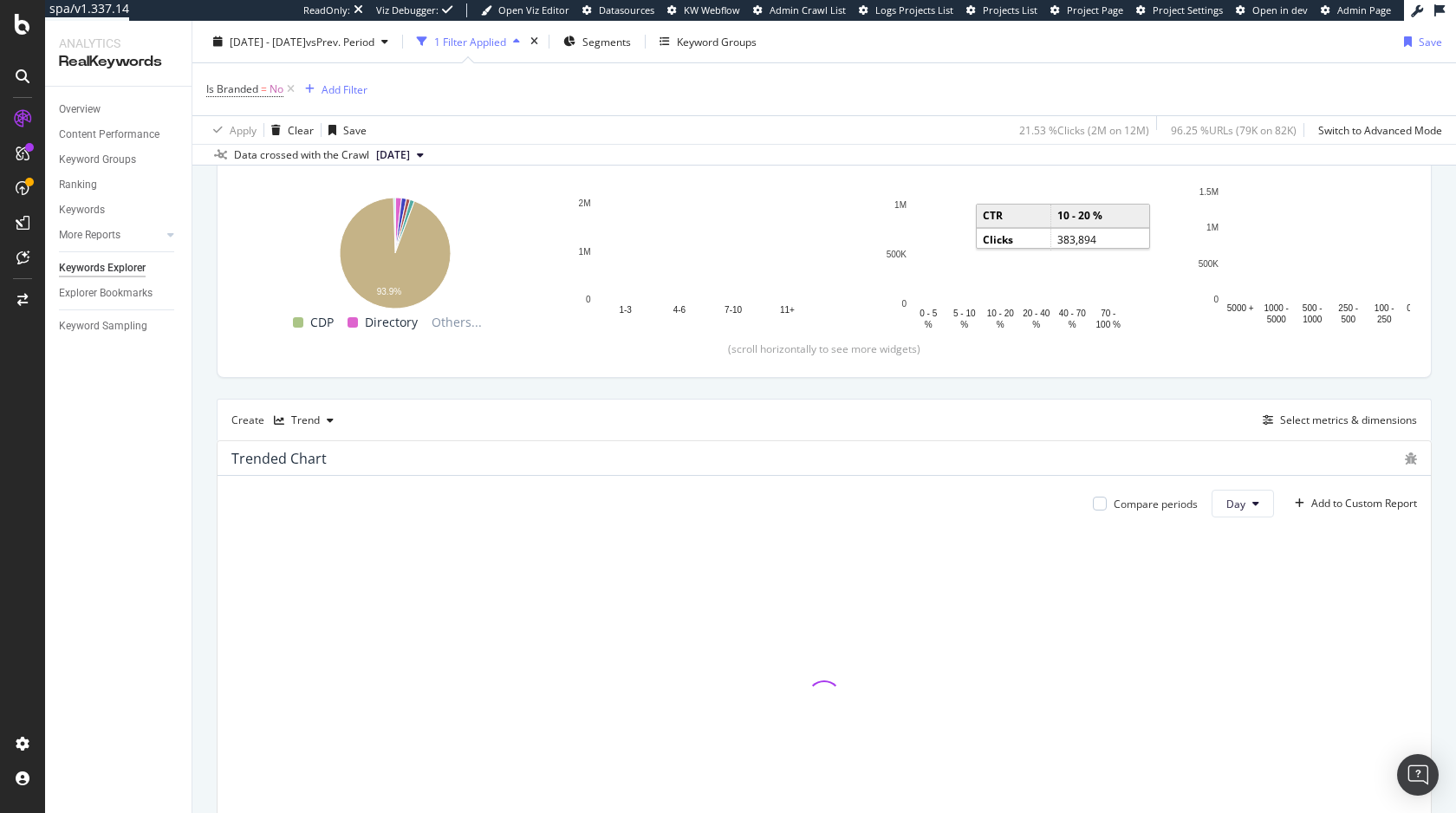
scroll to position [243, 0]
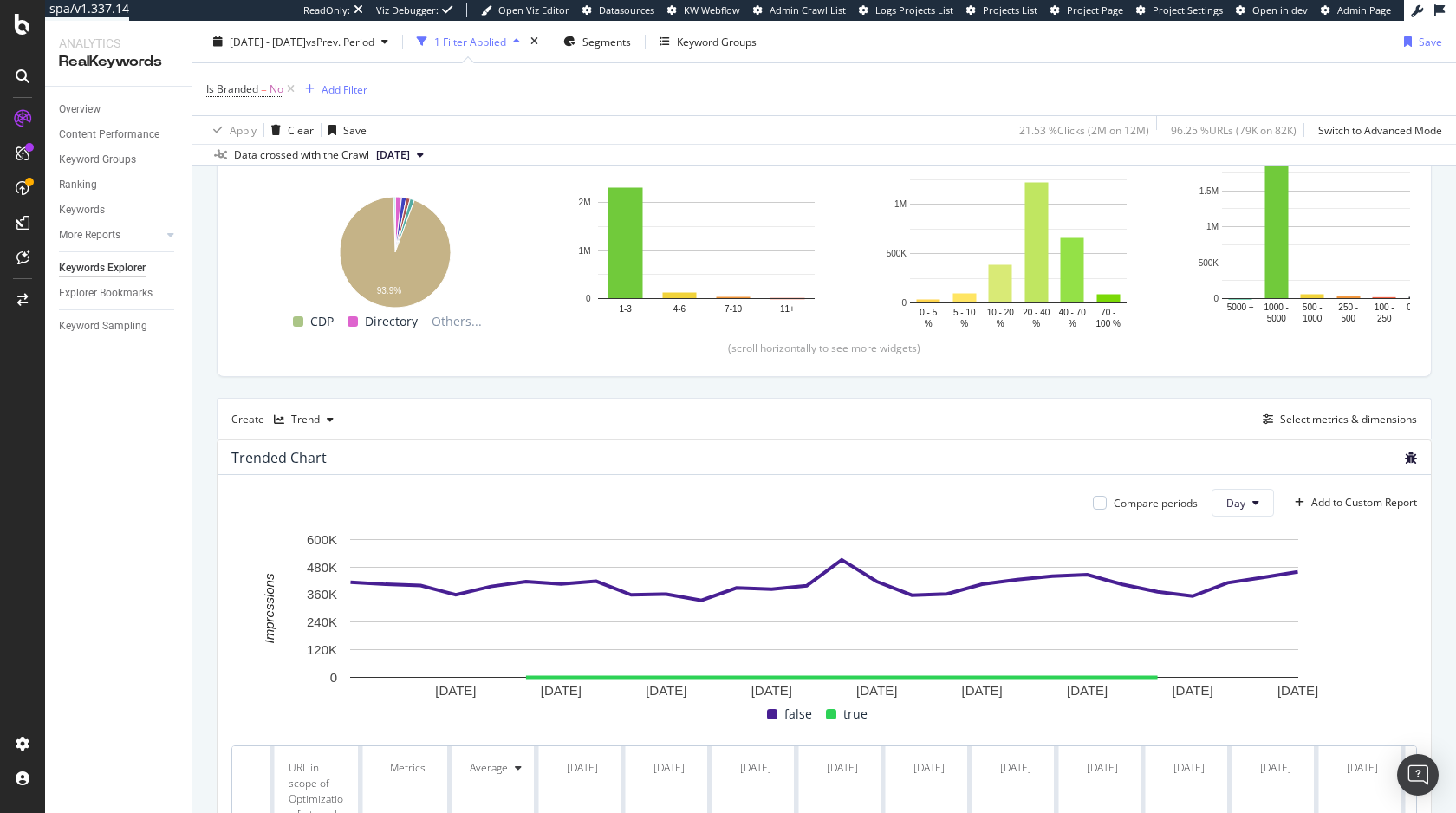
click at [1411, 456] on icon "bug" at bounding box center [1411, 457] width 12 height 12
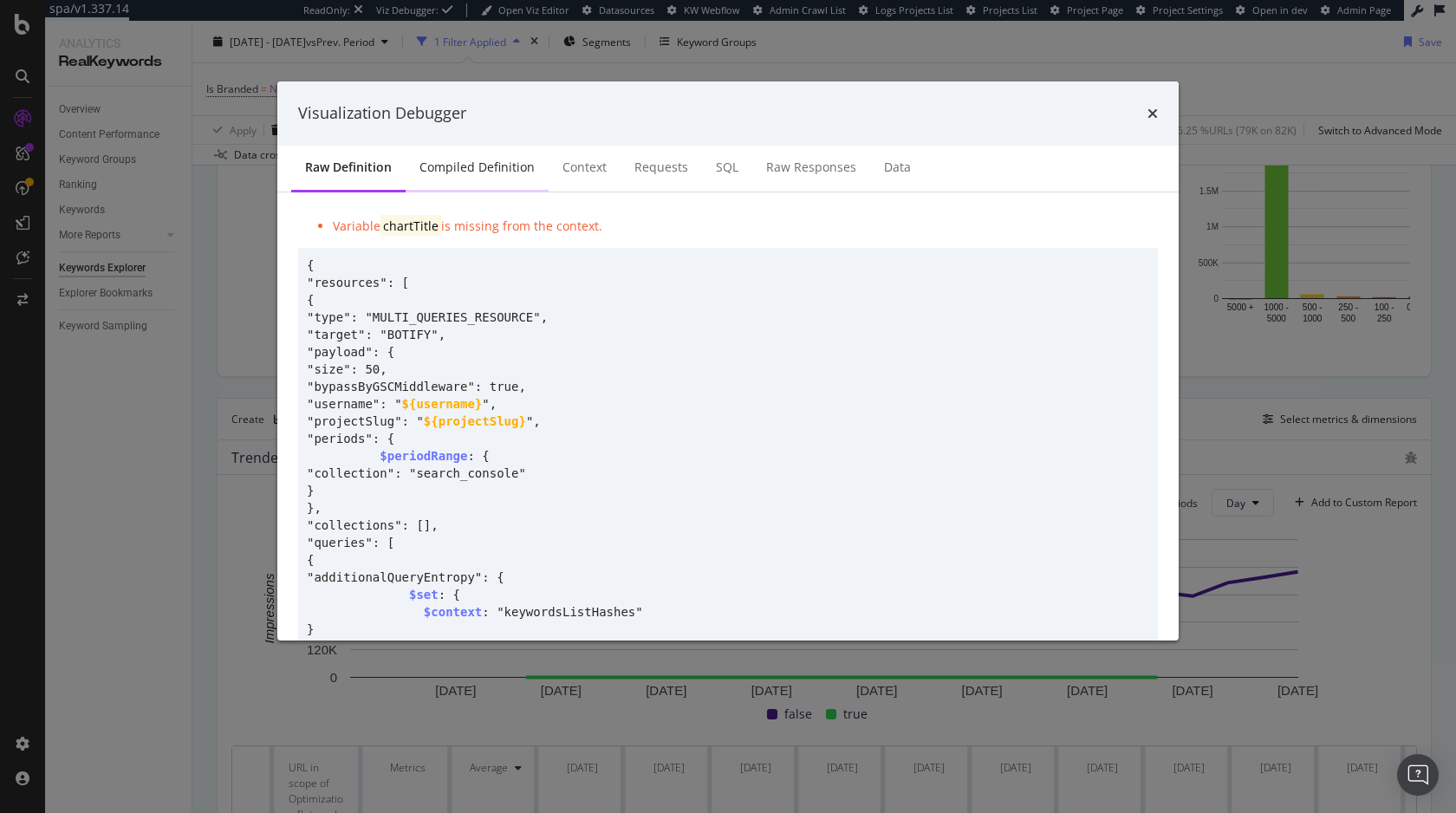
click at [475, 165] on div "Compiled Definition" at bounding box center [476, 167] width 115 height 17
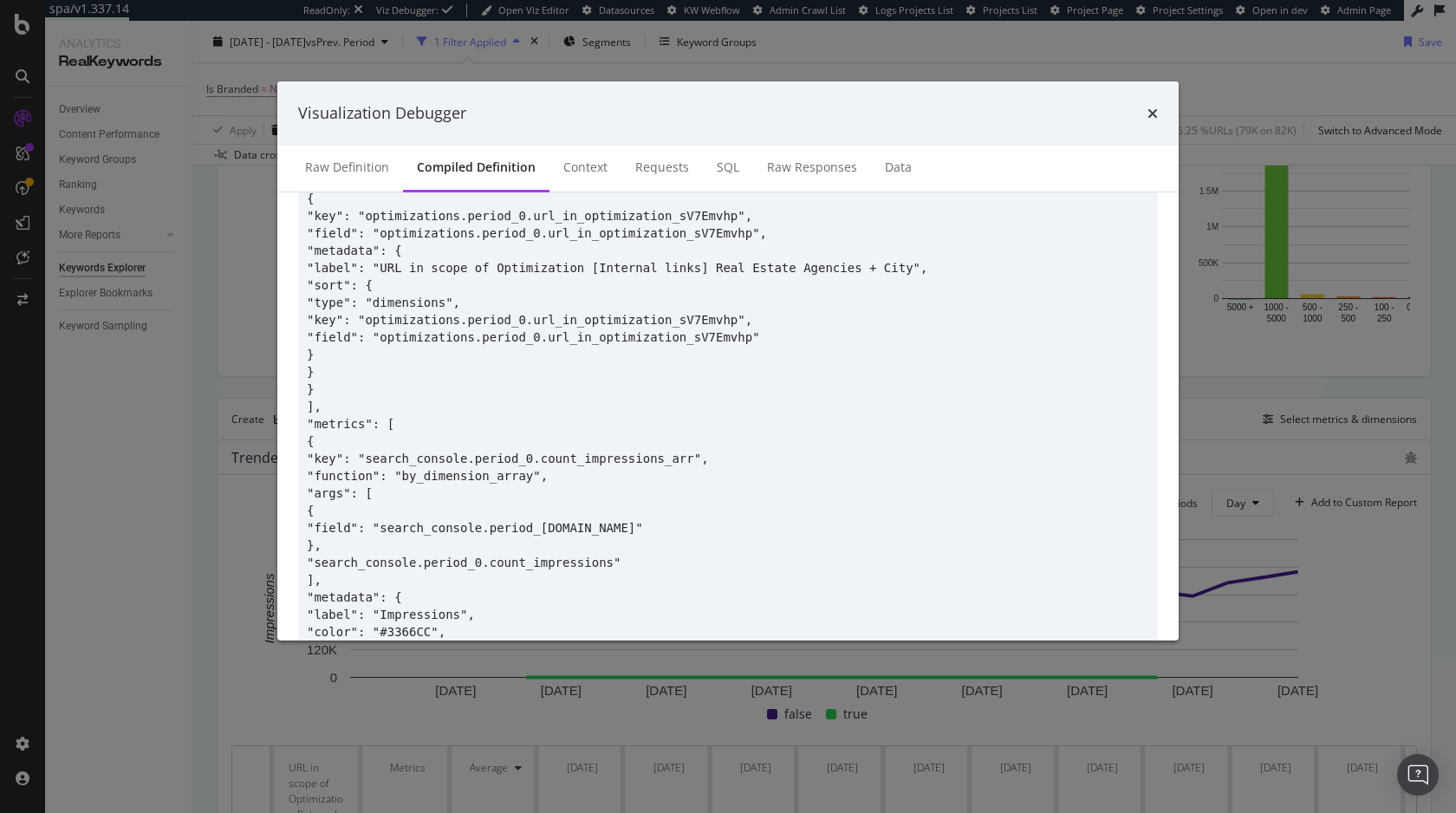
scroll to position [482, 0]
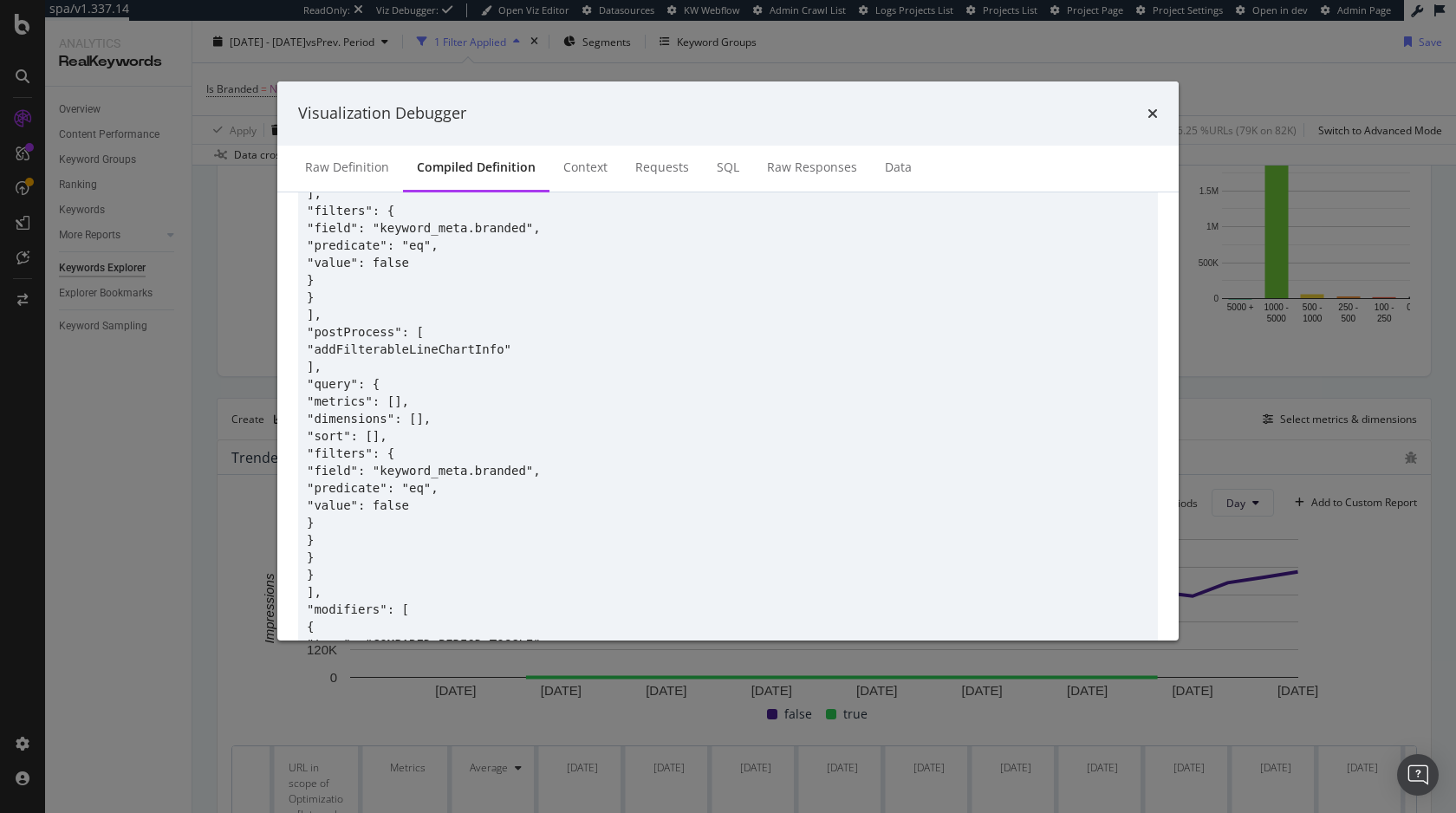
scroll to position [1927, 0]
